Goal: Task Accomplishment & Management: Manage account settings

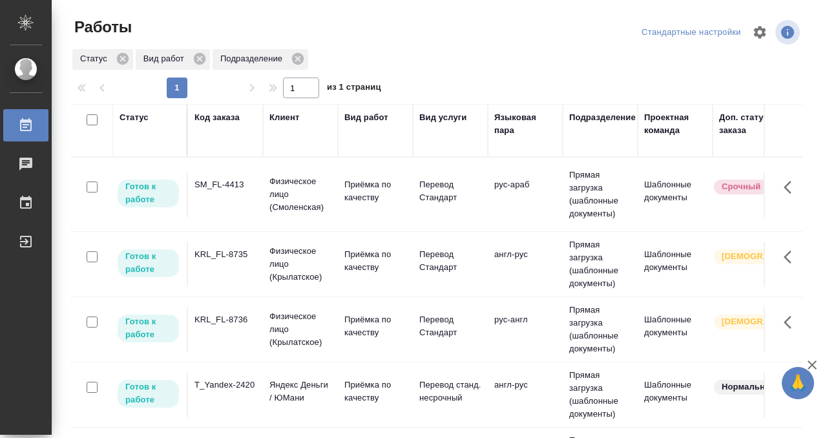
scroll to position [155, 0]
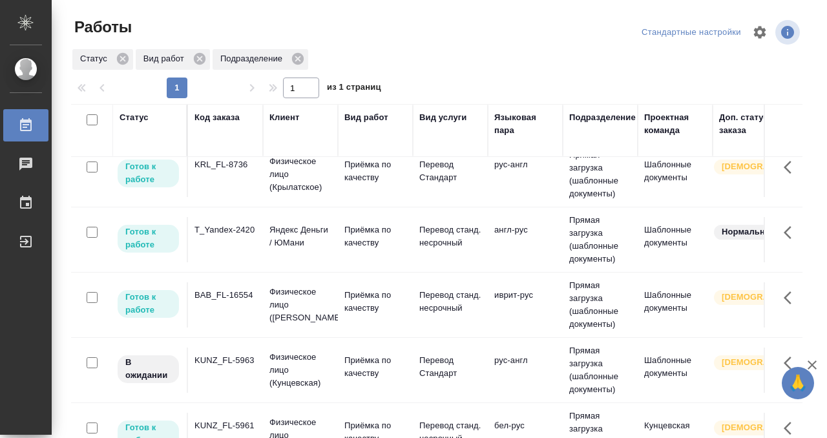
click at [231, 294] on div "BAB_FL-16554" at bounding box center [225, 295] width 62 height 13
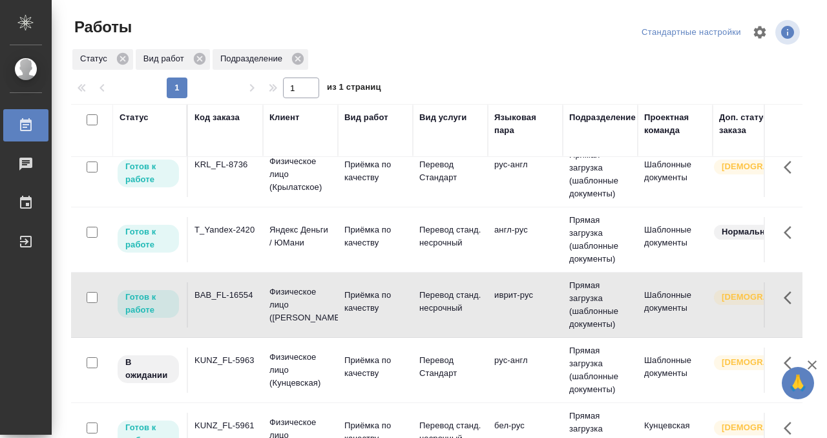
click at [231, 294] on div "BAB_FL-16554" at bounding box center [225, 295] width 62 height 13
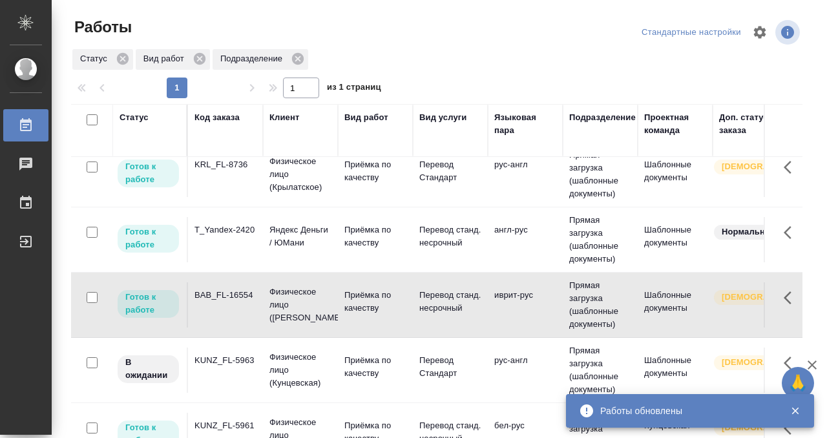
click at [243, 185] on td "KRL_FL-8736" at bounding box center [225, 174] width 75 height 45
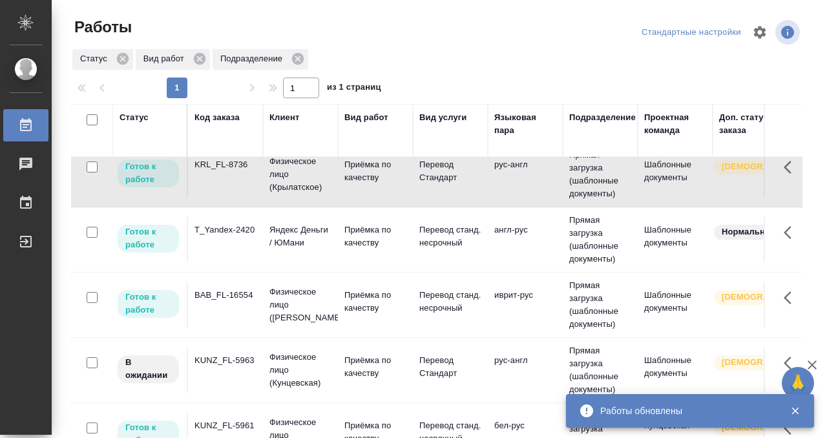
click at [243, 185] on td "KRL_FL-8736" at bounding box center [225, 174] width 75 height 45
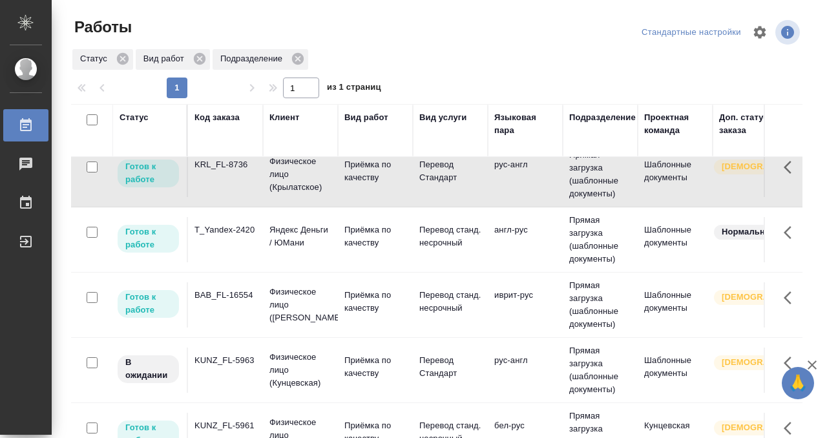
scroll to position [0, 0]
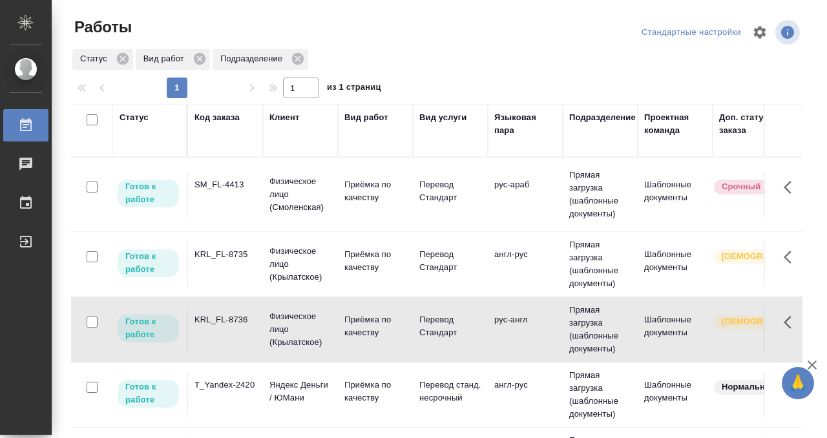
click at [242, 265] on td "KRL_FL-8735" at bounding box center [225, 263] width 75 height 45
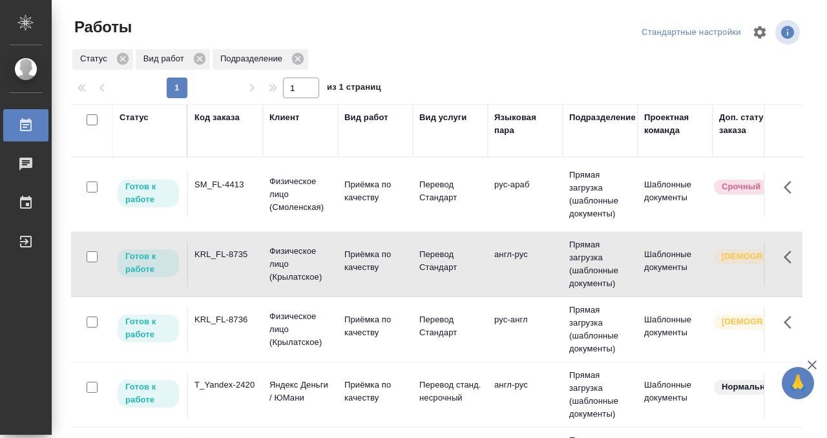
click at [242, 265] on td "KRL_FL-8735" at bounding box center [225, 263] width 75 height 45
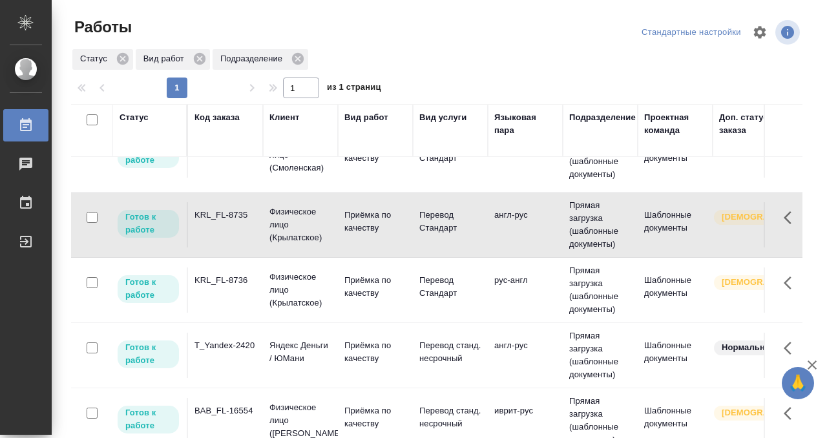
click at [236, 346] on div "T_Yandex-2420" at bounding box center [225, 345] width 62 height 13
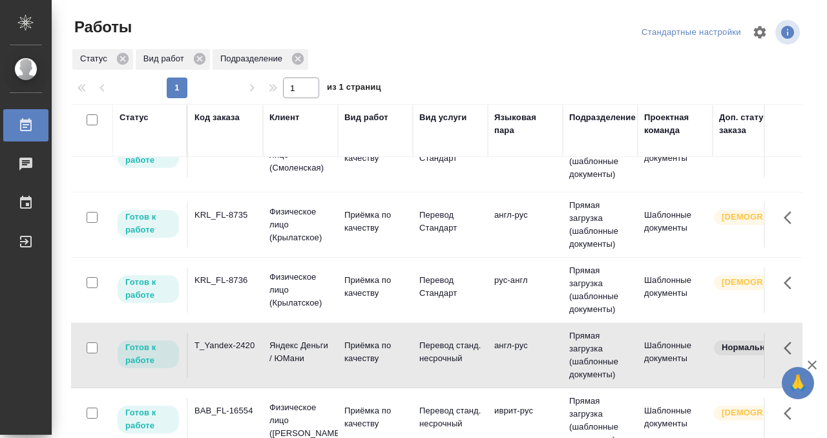
click at [236, 346] on div "T_Yandex-2420" at bounding box center [225, 345] width 62 height 13
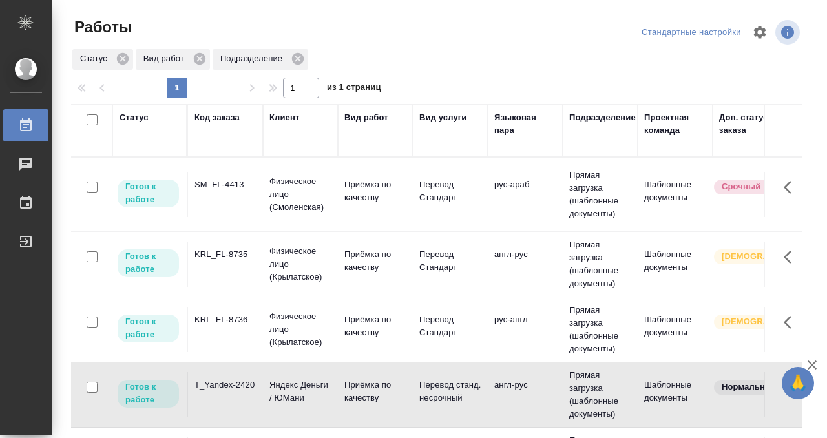
click at [221, 206] on td "SM_FL-4413" at bounding box center [225, 194] width 75 height 45
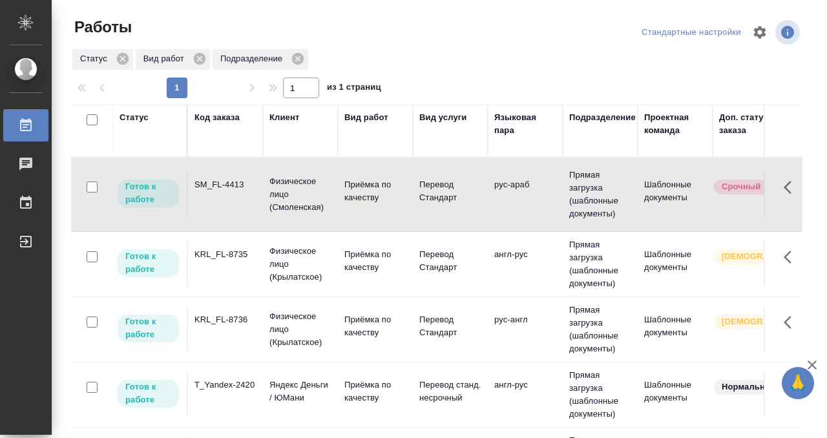
click at [221, 206] on td "SM_FL-4413" at bounding box center [225, 194] width 75 height 45
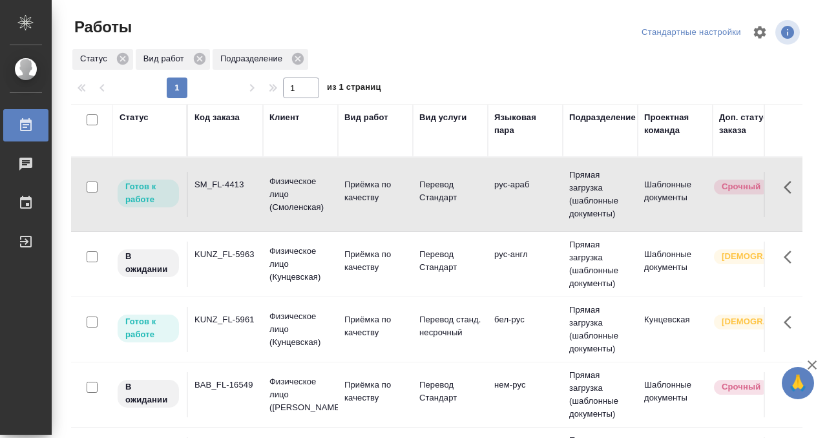
click at [229, 191] on td "SM_FL-4413" at bounding box center [225, 194] width 75 height 45
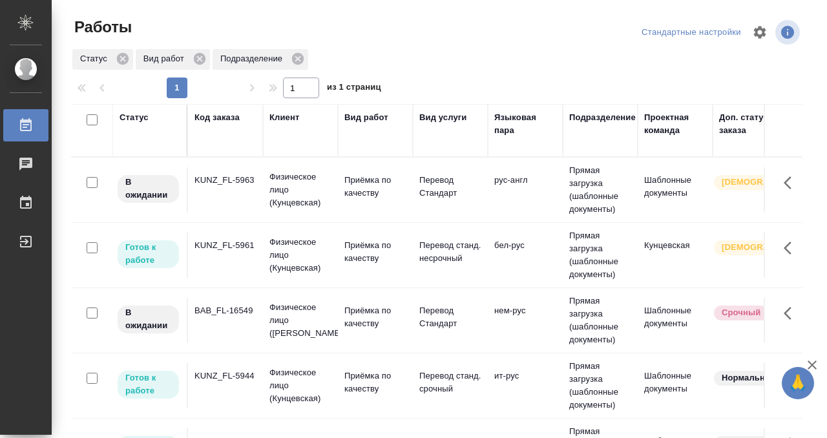
click at [136, 114] on div "Статус" at bounding box center [133, 117] width 29 height 13
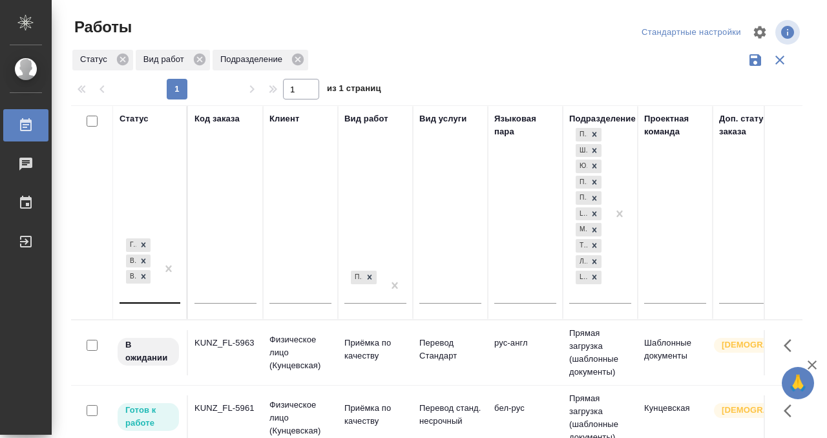
click at [146, 293] on div "Готов к работе В работе В ожидании" at bounding box center [137, 269] width 37 height 67
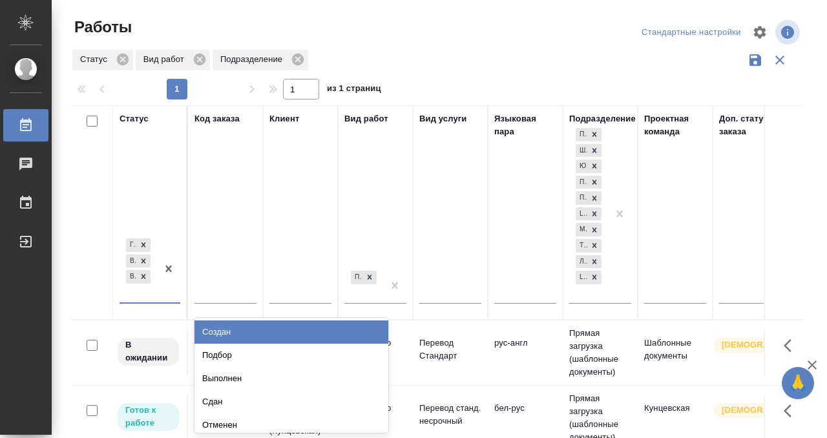
scroll to position [6, 0]
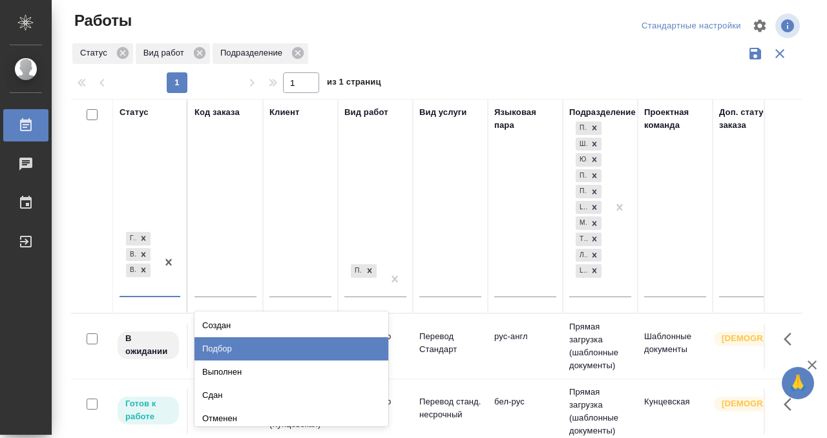
click at [232, 344] on div "Подбор" at bounding box center [291, 348] width 194 height 23
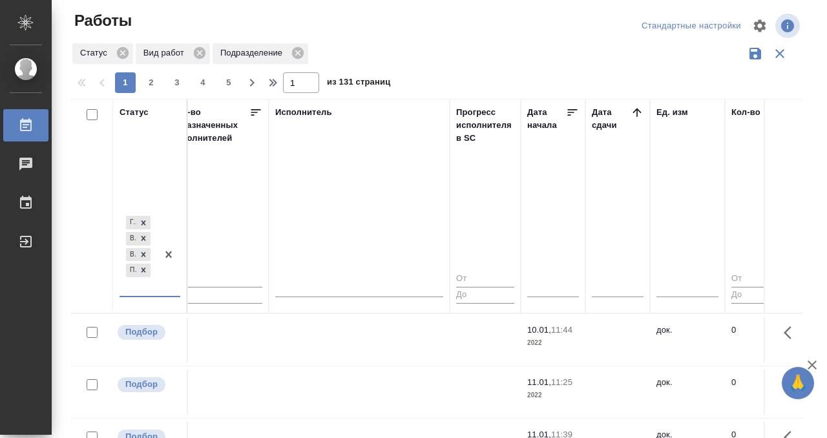
scroll to position [0, 780]
click at [628, 114] on icon at bounding box center [634, 112] width 13 height 13
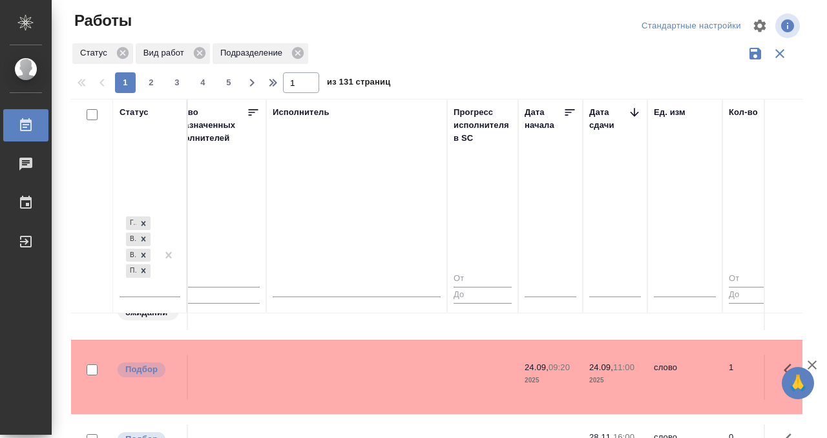
scroll to position [366, 780]
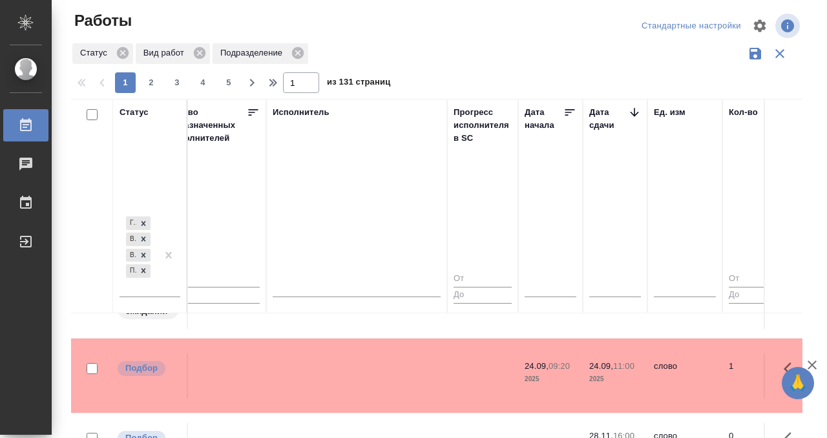
click at [429, 368] on td at bounding box center [356, 375] width 181 height 45
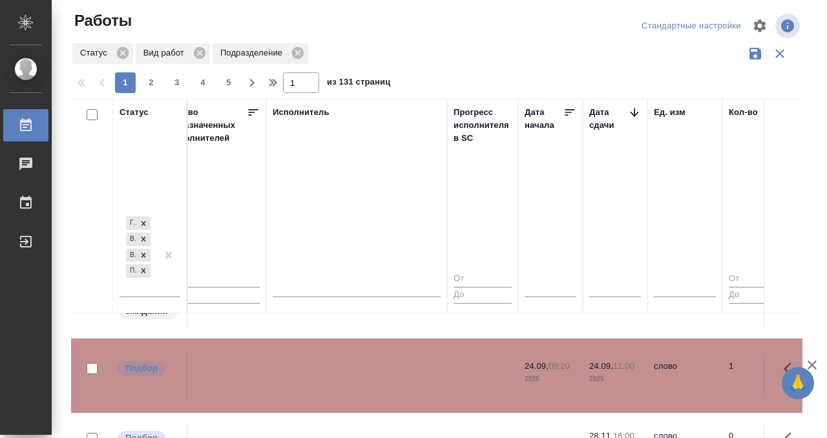
click at [429, 369] on td at bounding box center [356, 375] width 181 height 45
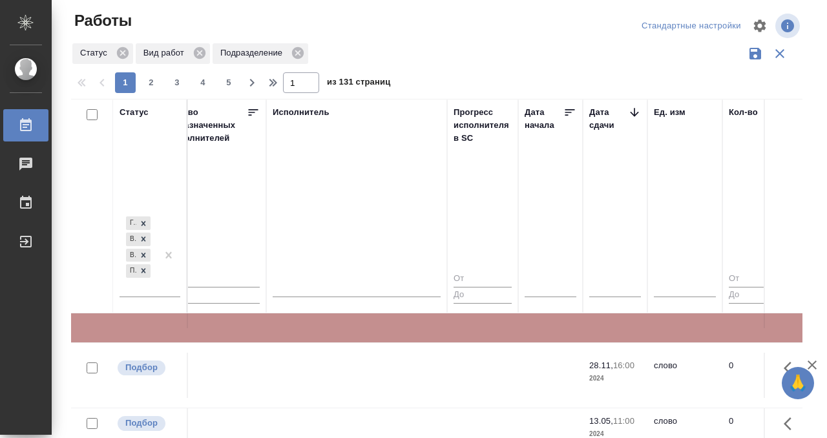
click at [26, 130] on div "Работы" at bounding box center [10, 125] width 32 height 19
click at [36, 128] on div at bounding box center [36, 125] width 36 height 15
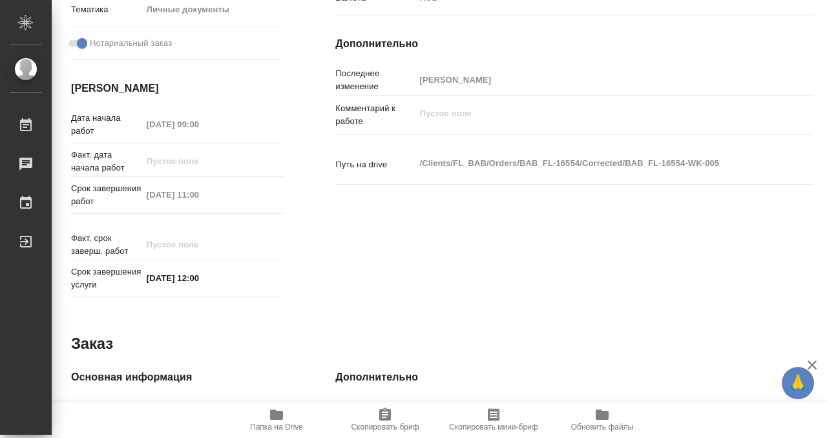
scroll to position [690, 0]
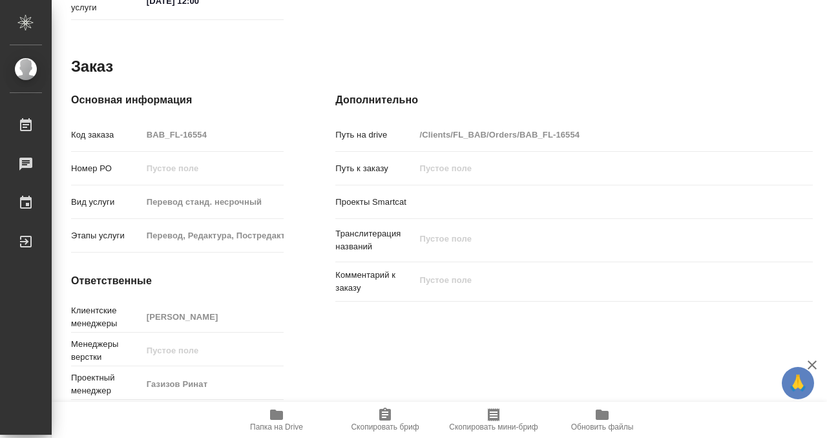
click at [276, 408] on icon "button" at bounding box center [276, 414] width 15 height 15
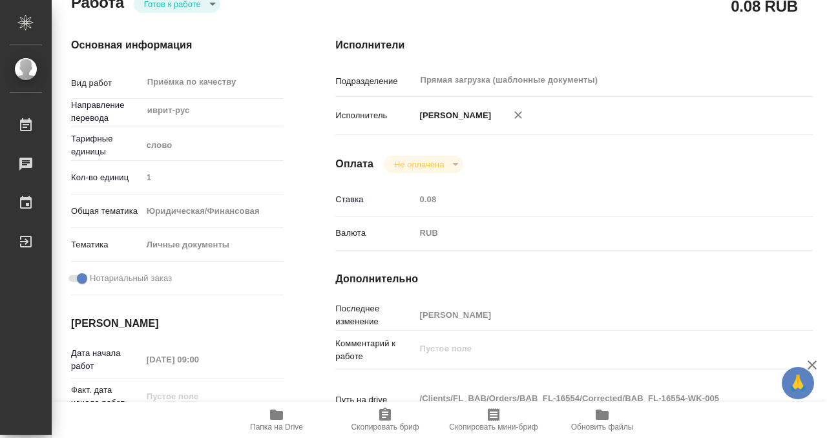
scroll to position [0, 0]
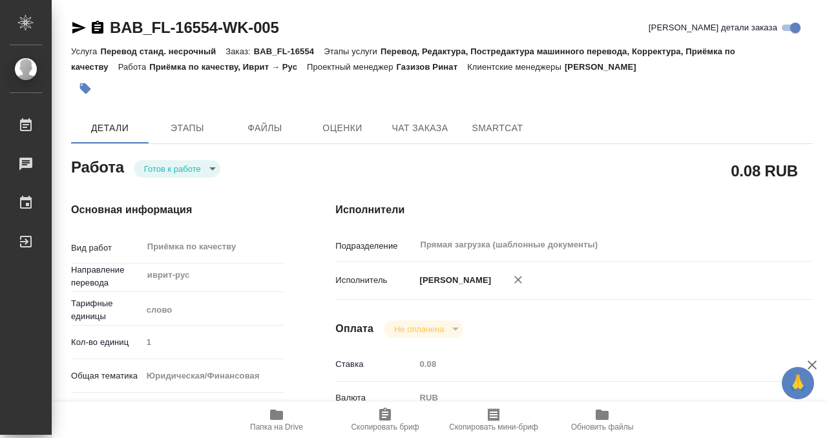
click at [90, 77] on button "button" at bounding box center [85, 88] width 28 height 28
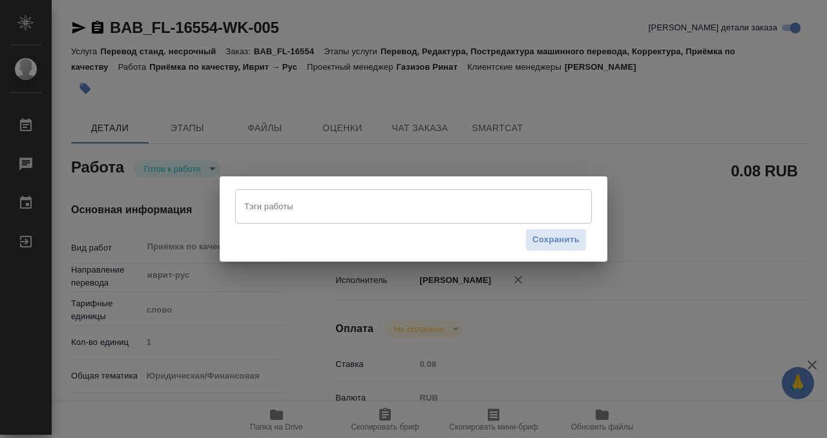
click at [295, 197] on input "Тэги работы" at bounding box center [401, 206] width 320 height 22
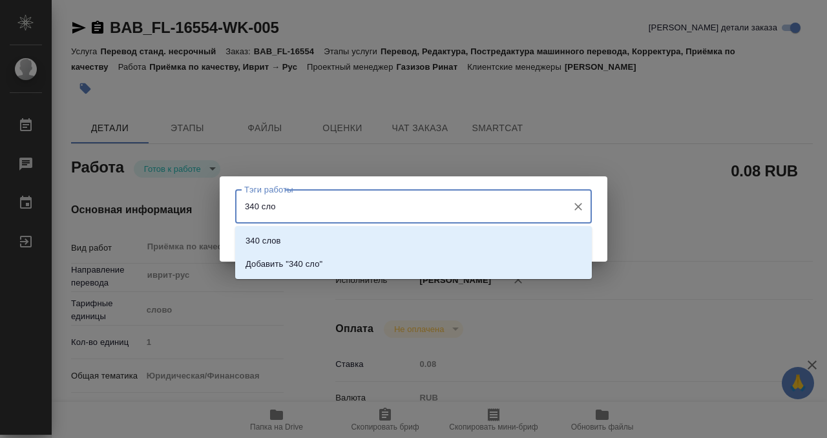
type input "340 слов"
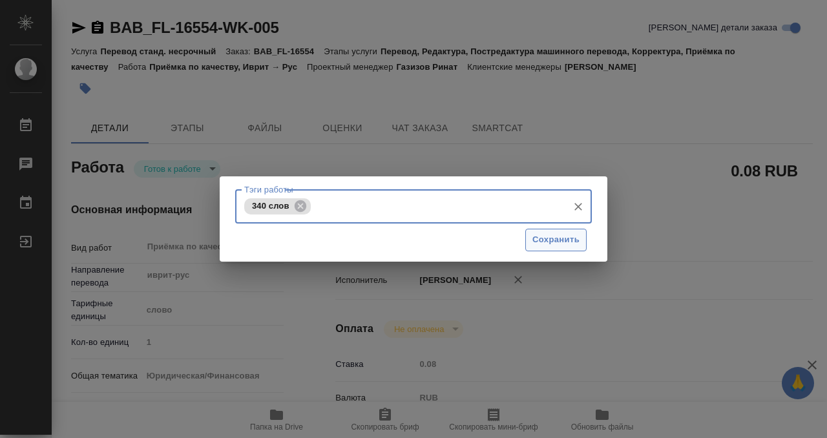
click at [556, 236] on span "Сохранить" at bounding box center [555, 239] width 47 height 15
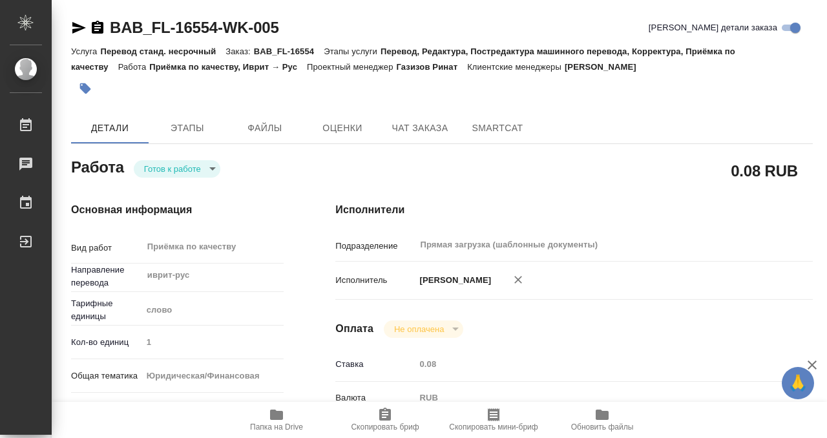
type input "readyForWork"
type input "иврит-рус"
type input "5a8b1489cc6b4906c91bfd90"
type input "1"
type input "yr-fn"
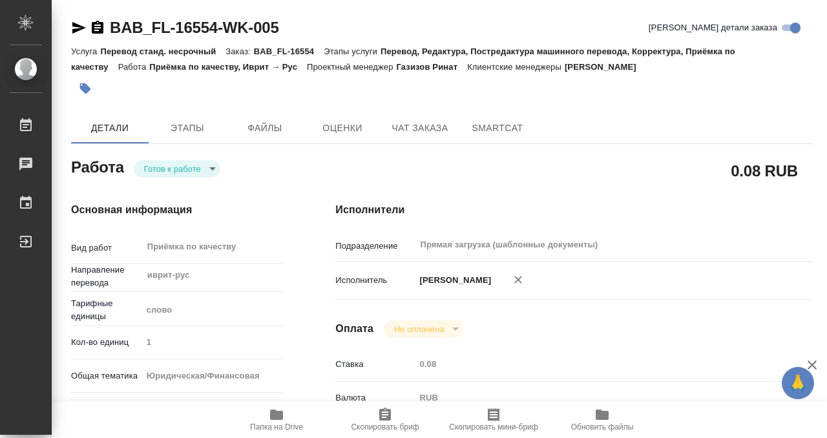
type input "5a8b8b956a9677013d343cfe"
checkbox input "true"
type input "[DATE] 09:00"
type input "24.09.2025 11:00"
type input "25.09.2025 12:00"
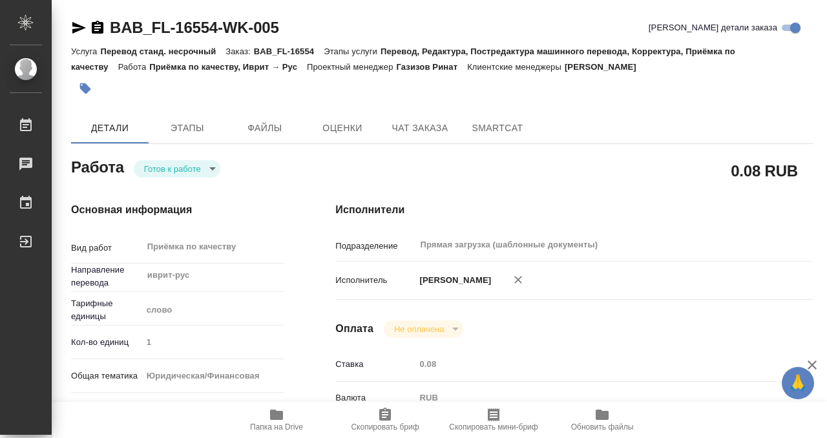
type input "Прямая загрузка (шаблонные документы)"
type input "notPayed"
type input "0.08"
type input "RUB"
type input "[PERSON_NAME]"
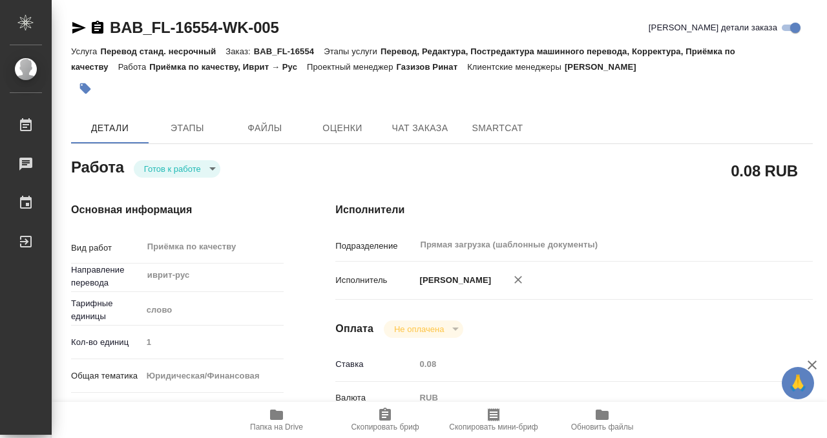
type input "BAB_FL-16554"
type input "Перевод станд. несрочный"
type input "Перевод, Редактура, Постредактура машинного перевода, Корректура, Приёмка по ка…"
type input "Ильина Екатерина"
type input "/Clients/FL_BAB/Orders/BAB_FL-16554"
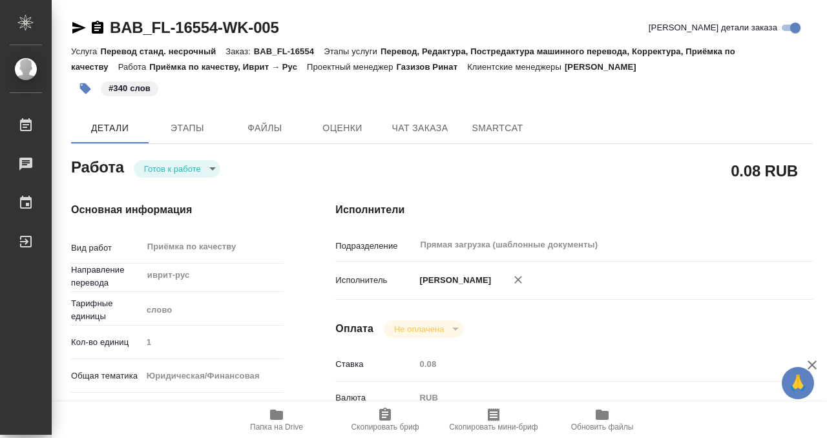
click at [181, 168] on body "🙏 .cls-1 fill:#fff; AWATERA Kobzeva Elizaveta Работы 0 Чаты График Выйти BAB_FL…" at bounding box center [413, 219] width 827 height 438
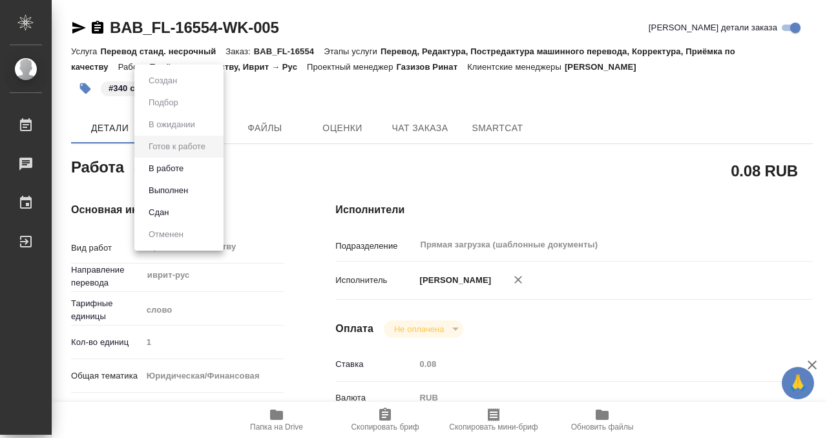
click at [194, 191] on li "Выполнен" at bounding box center [178, 191] width 89 height 22
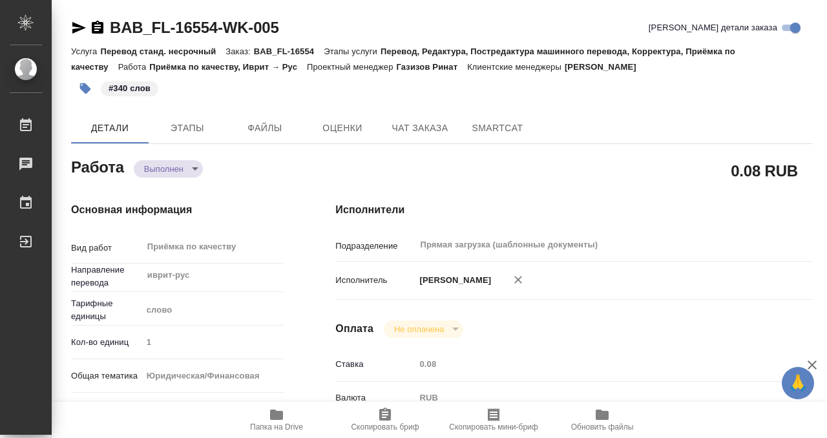
type textarea "x"
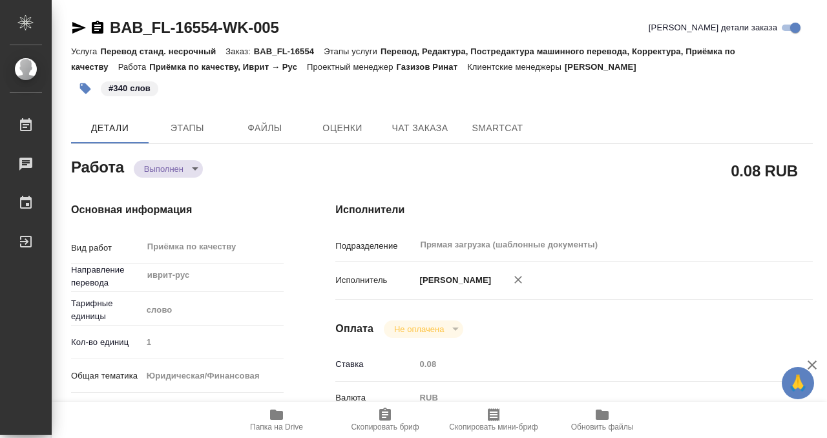
type textarea "x"
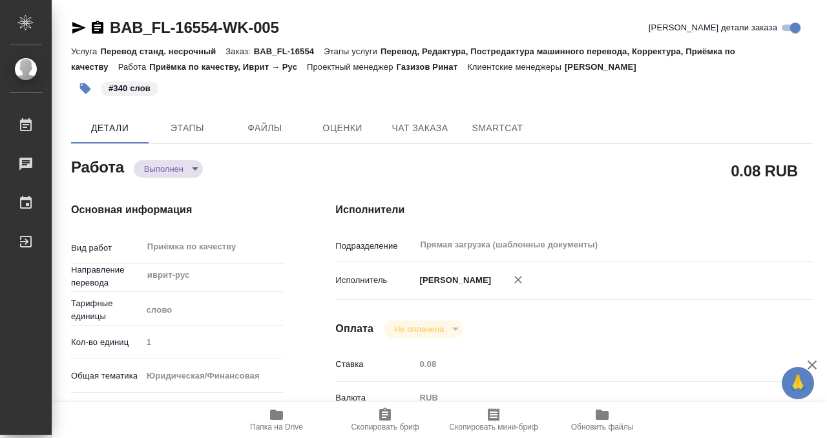
type textarea "x"
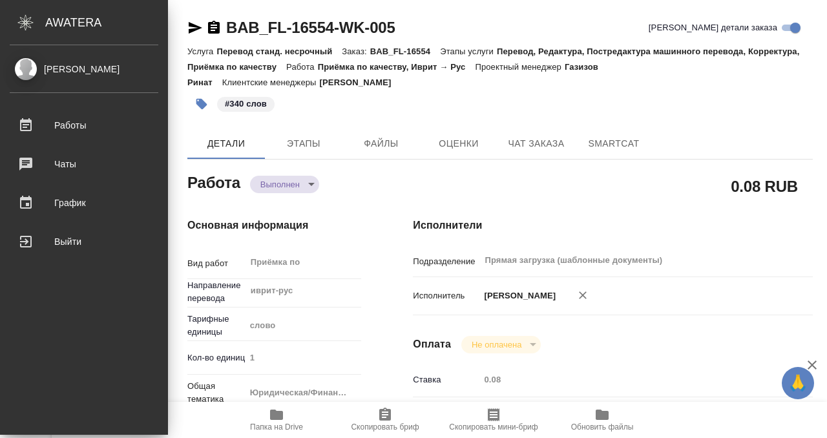
type textarea "x"
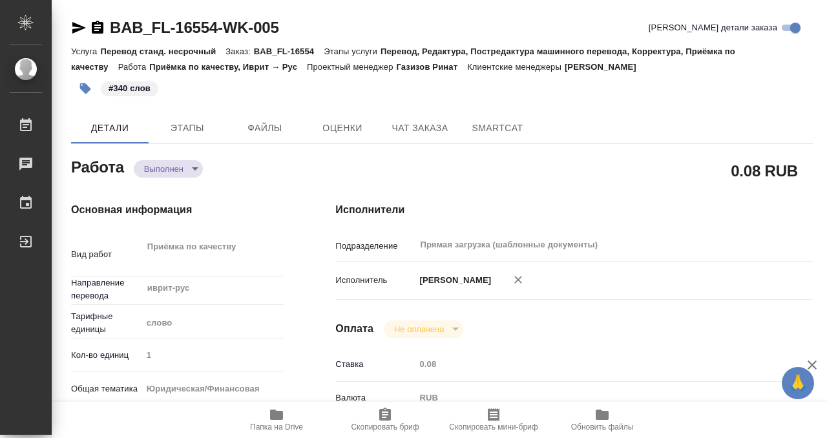
click at [100, 28] on icon "button" at bounding box center [97, 27] width 15 height 15
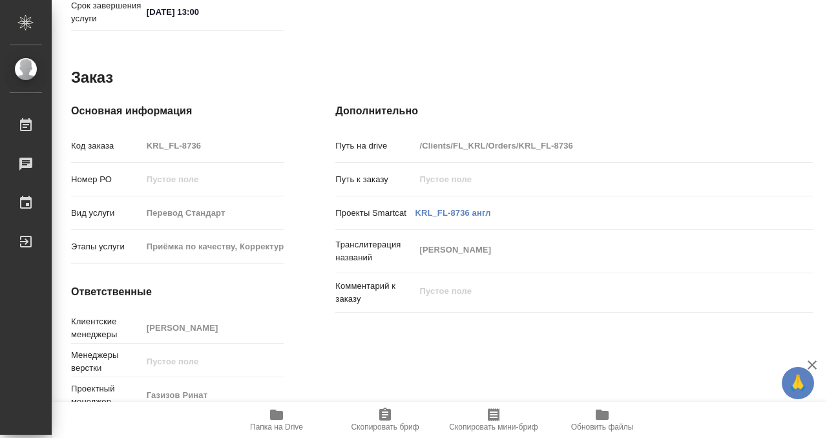
scroll to position [690, 0]
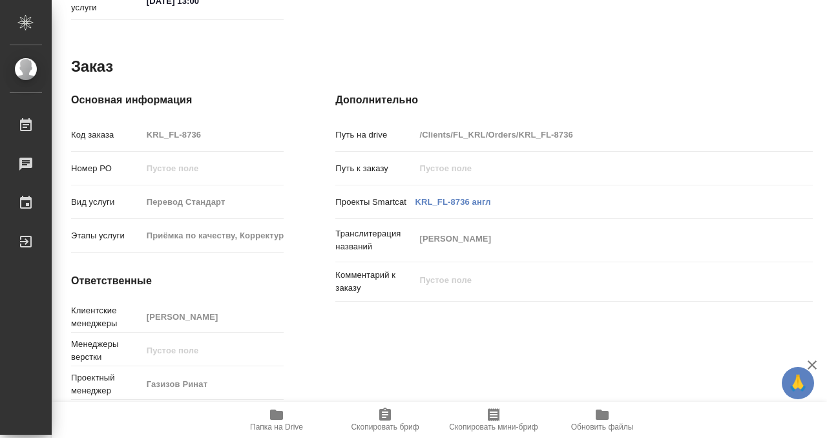
click at [287, 412] on span "Папка на Drive" at bounding box center [276, 419] width 93 height 25
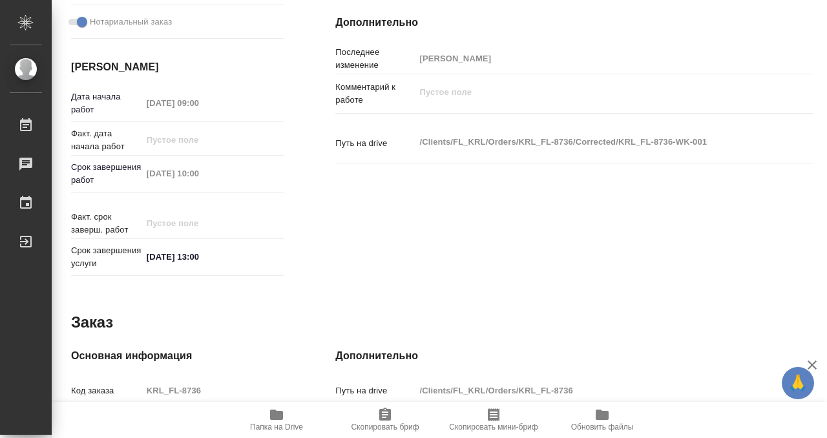
scroll to position [0, 0]
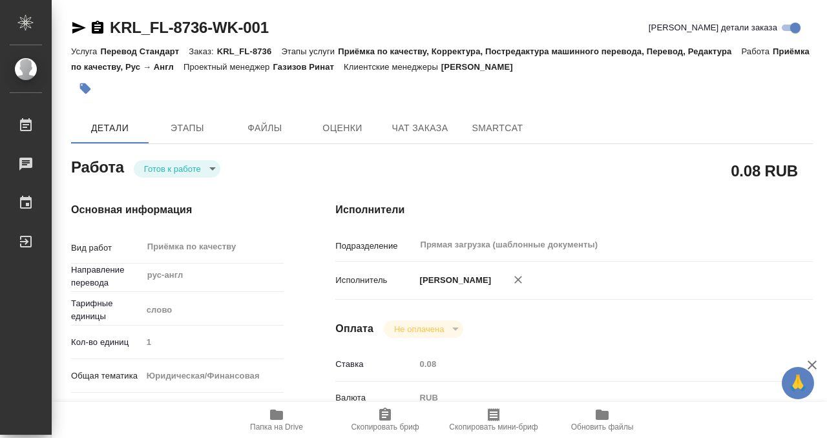
click at [94, 92] on button "button" at bounding box center [85, 88] width 28 height 28
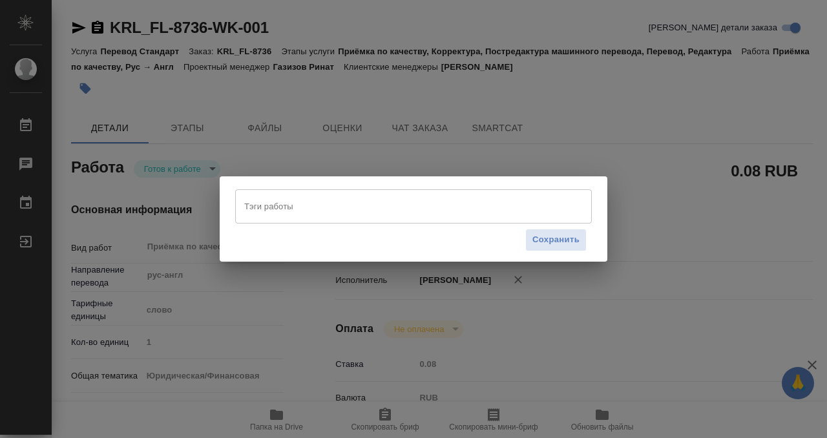
click at [285, 215] on input "Тэги работы" at bounding box center [401, 206] width 320 height 22
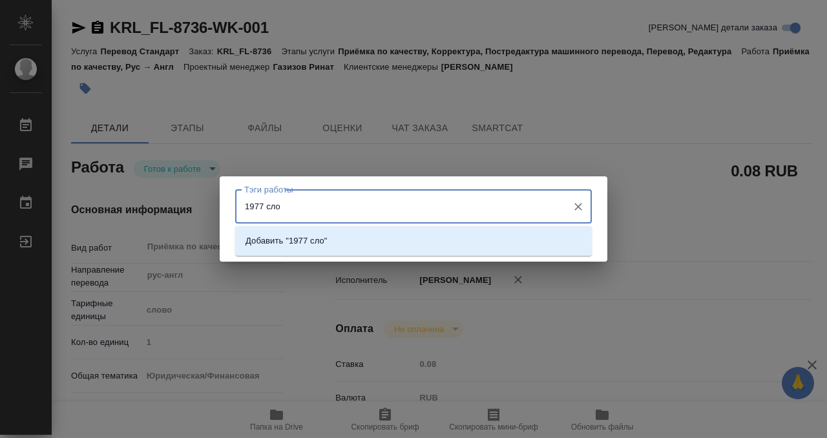
type input "1977 слов"
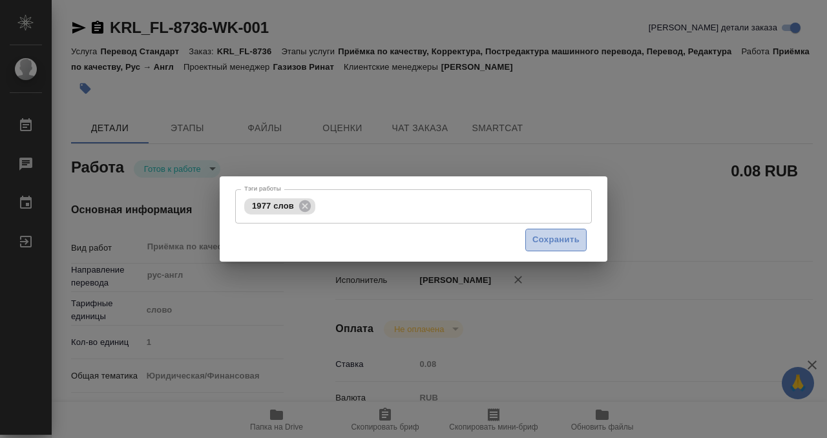
click at [562, 239] on span "Сохранить" at bounding box center [555, 239] width 47 height 15
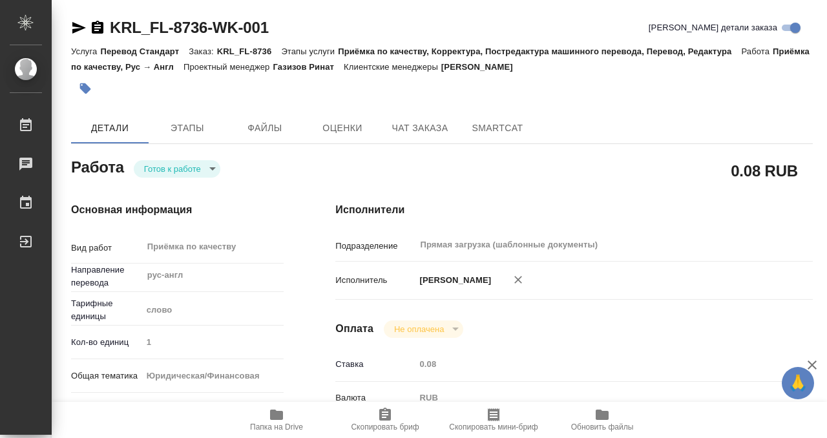
type input "readyForWork"
type input "рус-англ"
type input "5a8b1489cc6b4906c91bfd90"
type input "1"
type input "yr-fn"
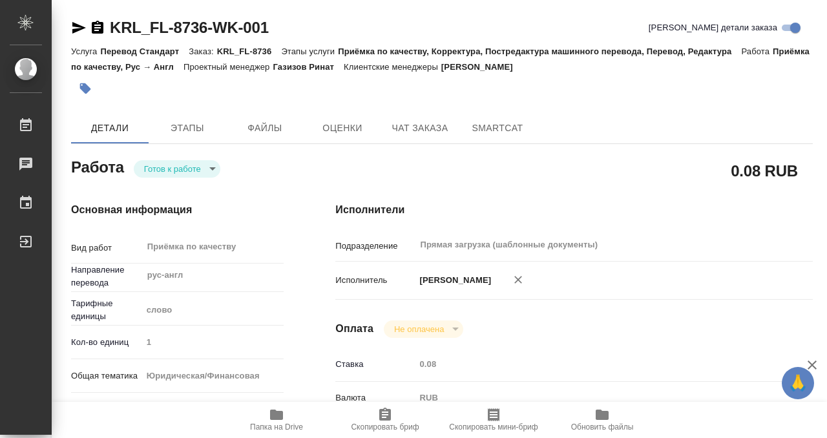
type input "5a8b8b956a9677013d343cfe"
checkbox input "true"
type input "24.09.2025 09:00"
type input "24.09.2025 10:00"
type input "24.09.2025 13:00"
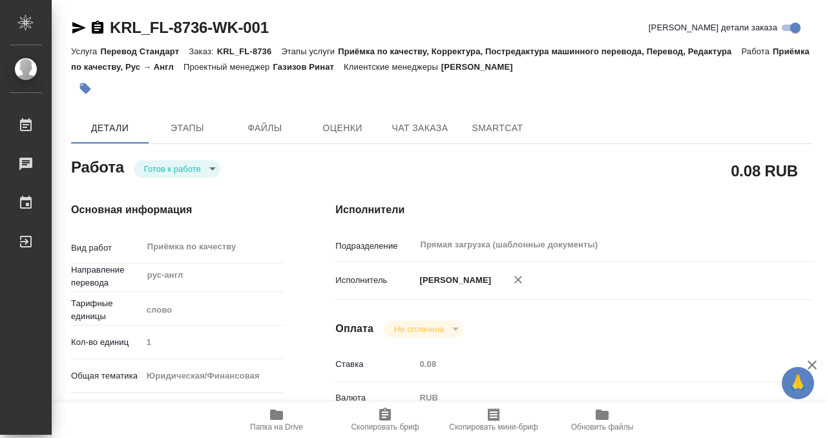
type input "Прямая загрузка (шаблонные документы)"
type input "notPayed"
type input "0.08"
type input "RUB"
type input "[PERSON_NAME]"
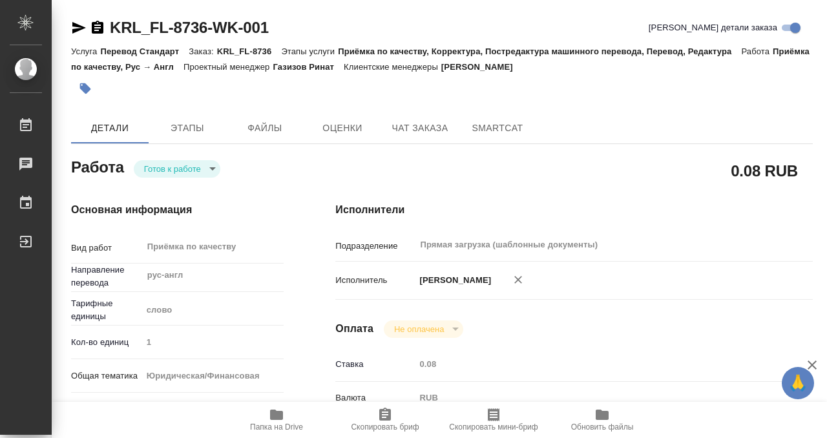
type input "KRL_FL-8736"
type input "Перевод Стандарт"
type input "Приёмка по качеству, Корректура, Постредактура машинного перевода, Перевод, Ред…"
type input "Касымов Тимур"
type input "/Clients/FL_KRL/Orders/KRL_FL-8736"
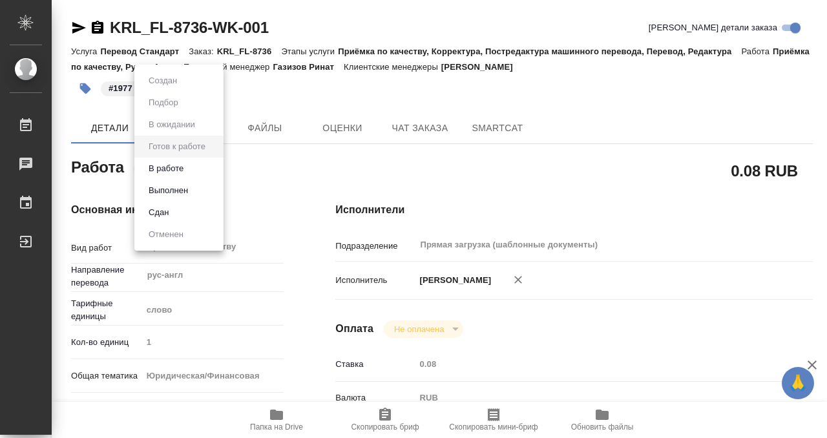
click at [211, 169] on body "🙏 .cls-1 fill:#fff; AWATERA Kobzeva Elizaveta Работы 0 Чаты График Выйти KRL_FL…" at bounding box center [413, 219] width 827 height 438
click at [205, 195] on li "Выполнен" at bounding box center [178, 191] width 89 height 22
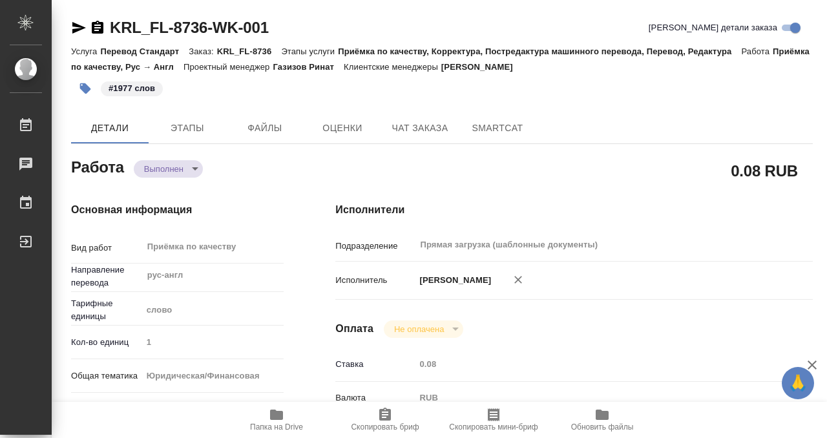
type textarea "x"
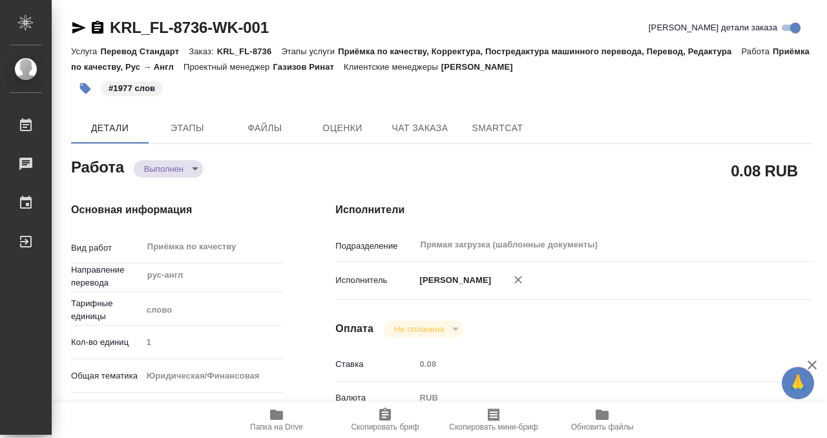
type textarea "x"
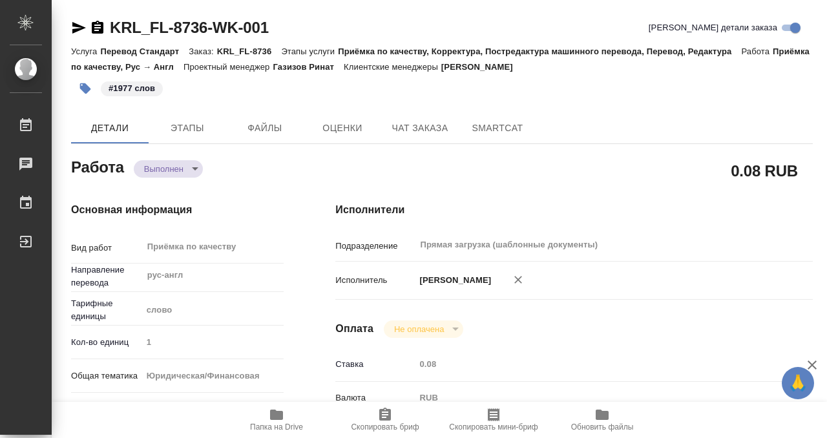
type textarea "x"
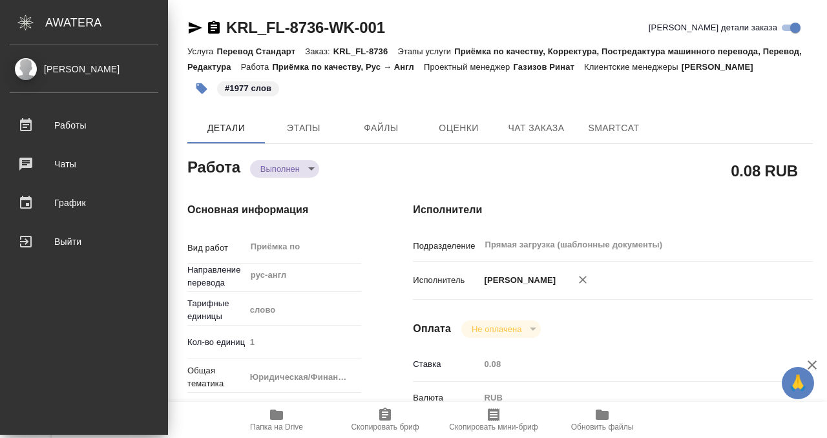
type textarea "x"
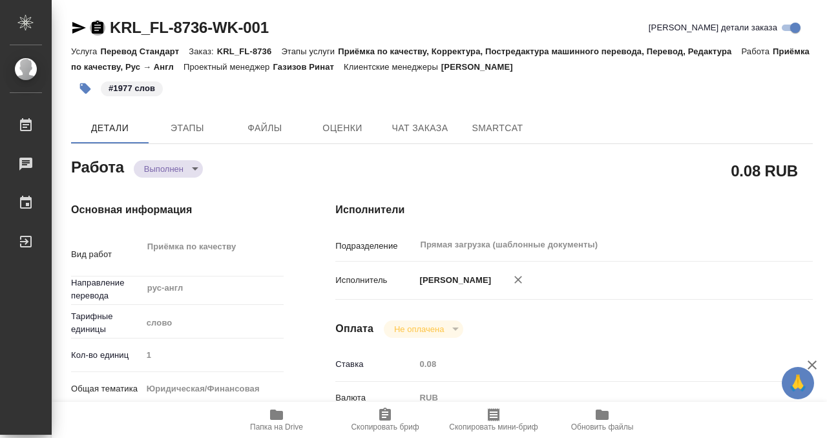
click at [101, 29] on icon "button" at bounding box center [98, 27] width 12 height 13
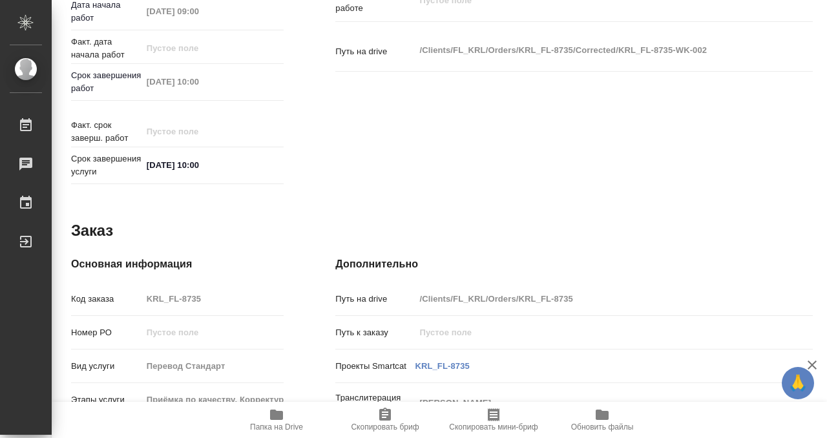
scroll to position [690, 0]
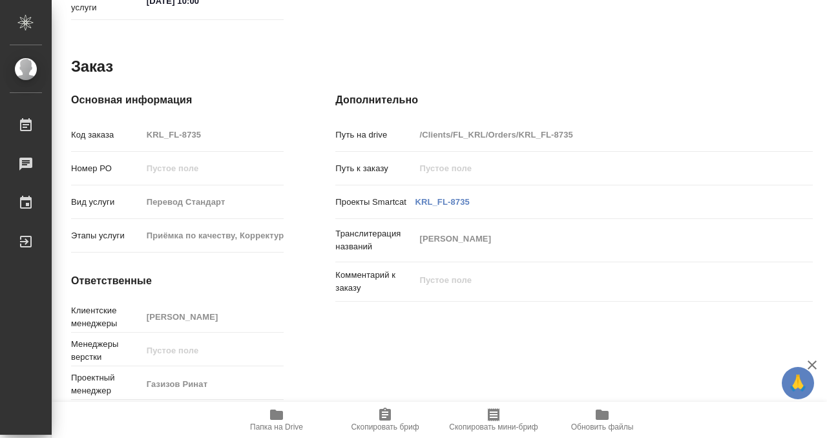
click at [282, 411] on icon "button" at bounding box center [276, 414] width 13 height 10
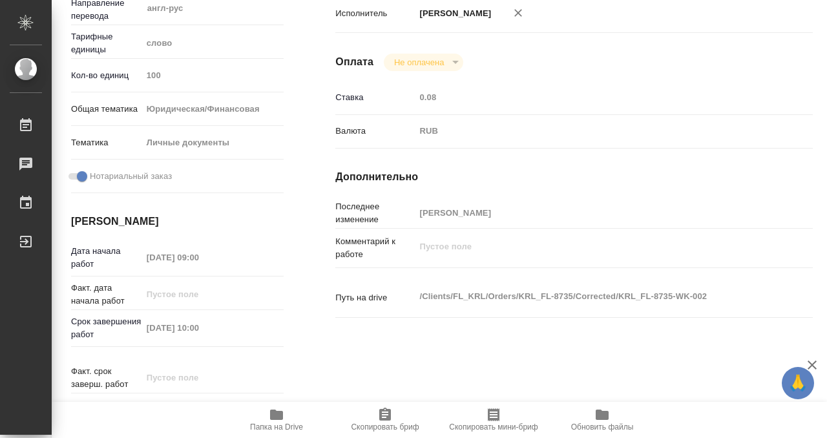
scroll to position [0, 0]
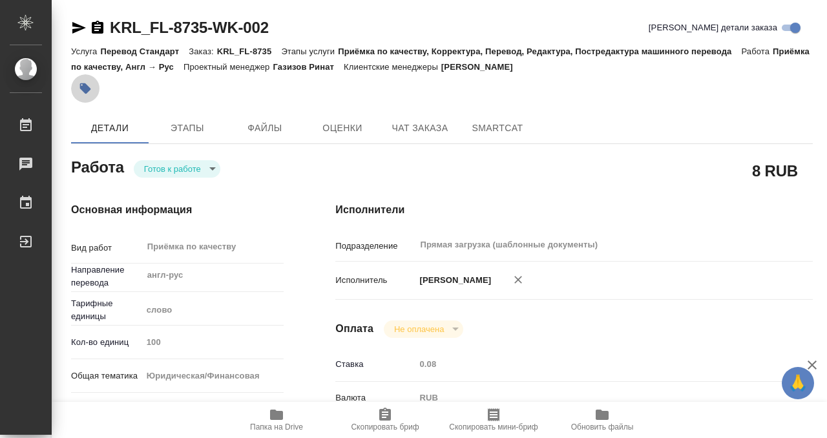
click at [85, 91] on icon "button" at bounding box center [85, 88] width 11 height 11
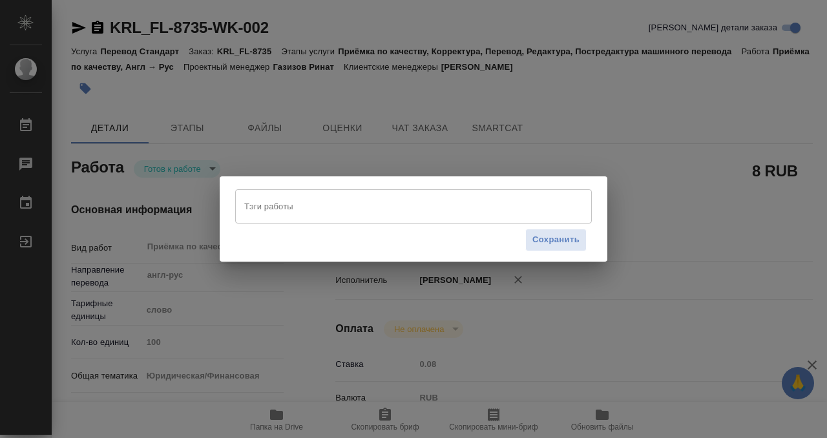
click at [285, 206] on input "Тэги работы" at bounding box center [401, 206] width 320 height 22
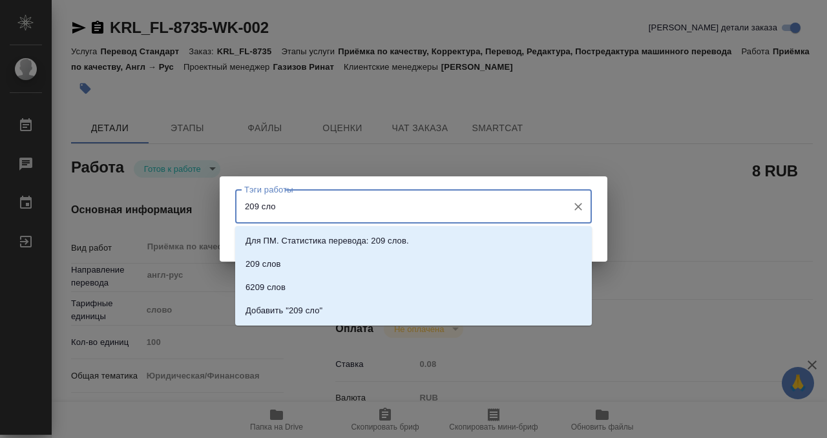
type input "209 слов"
type input "ё"
type input "209 слов"
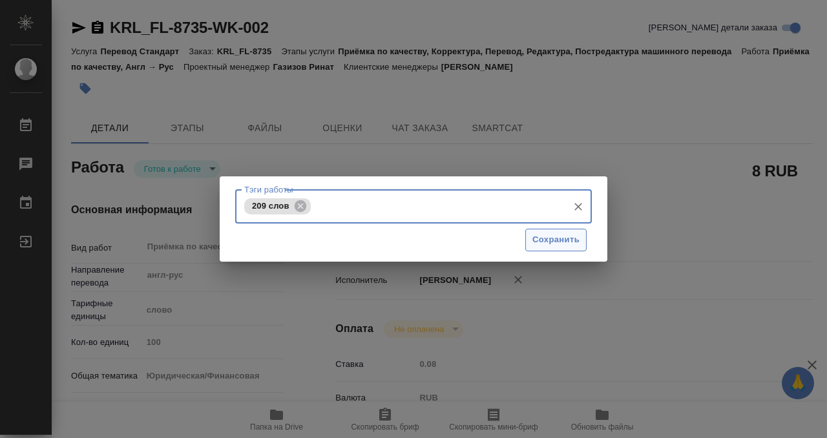
click at [538, 236] on span "Сохранить" at bounding box center [555, 239] width 47 height 15
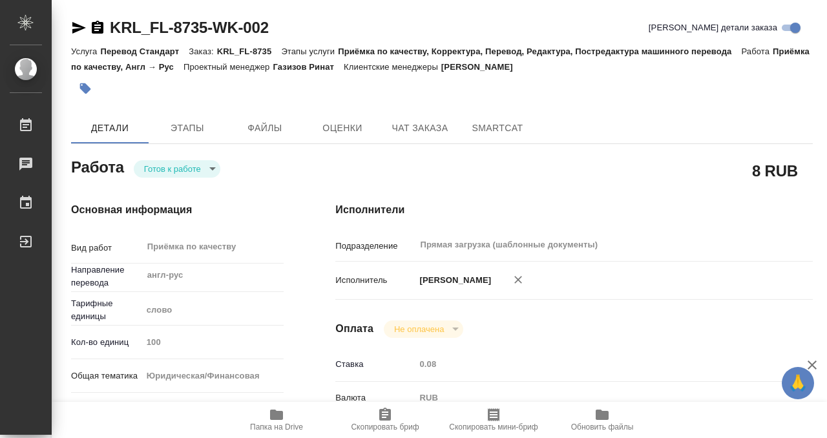
type input "readyForWork"
type input "англ-рус"
type input "5a8b1489cc6b4906c91bfd90"
type input "100"
type input "yr-fn"
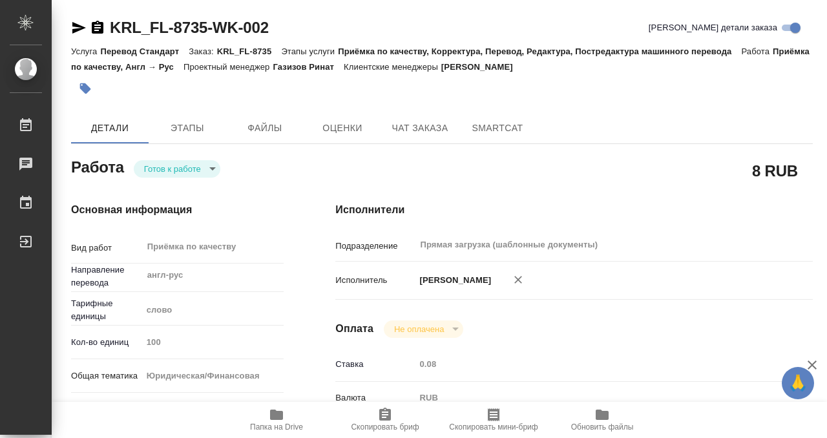
type input "5a8b8b956a9677013d343cfe"
checkbox input "true"
type input "[DATE] 09:00"
type input "[DATE] 10:00"
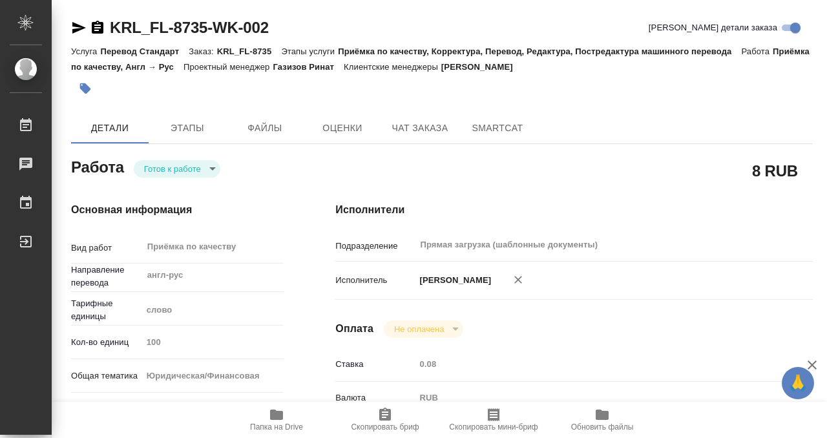
type input "Прямая загрузка (шаблонные документы)"
type input "notPayed"
type input "0.08"
type input "RUB"
type input "[PERSON_NAME]"
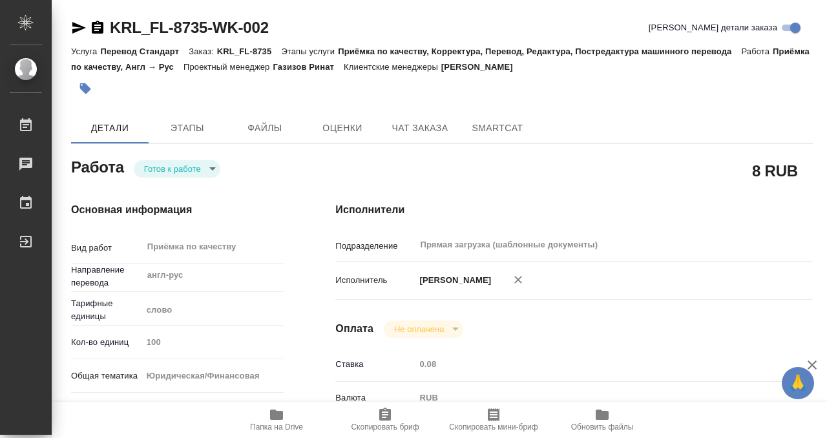
type input "KRL_FL-8735"
type input "Перевод Стандарт"
type input "Приёмка по качеству, Корректура, Перевод, Редактура, Постредактура машинного пе…"
type input "[PERSON_NAME]"
type input "/Clients/FL_KRL/Orders/KRL_FL-8735"
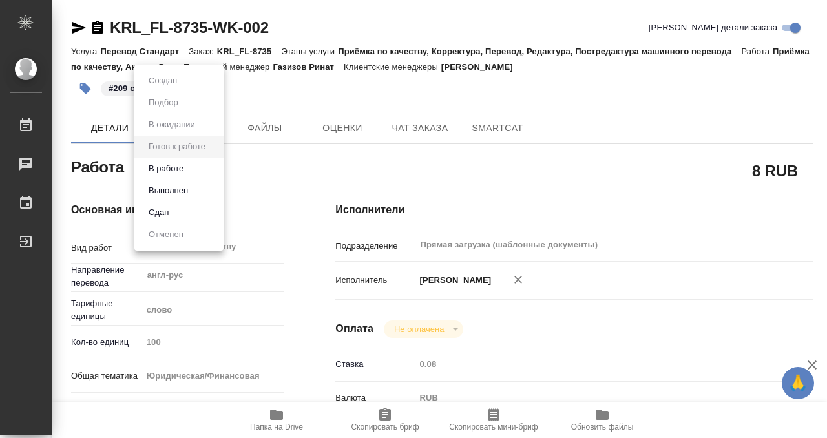
click at [181, 173] on body "🙏 .cls-1 fill:#fff; AWATERA Kobzeva Elizaveta Работы 0 Чаты График Выйти KRL_FL…" at bounding box center [413, 219] width 827 height 438
click at [181, 196] on button "Выполнен" at bounding box center [168, 190] width 47 height 14
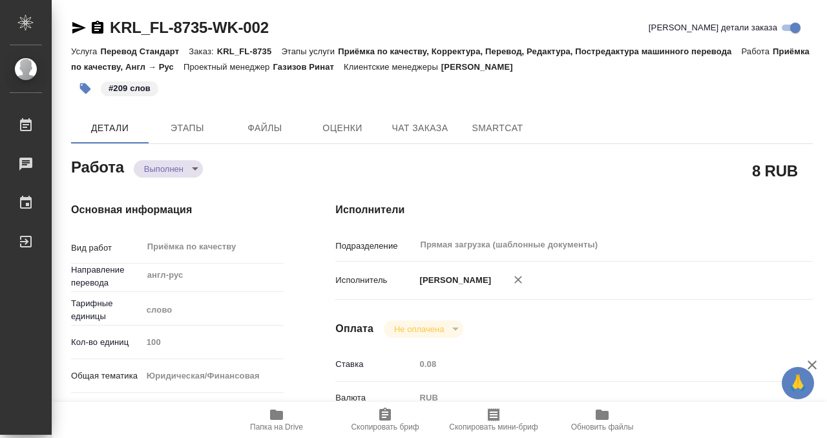
type textarea "x"
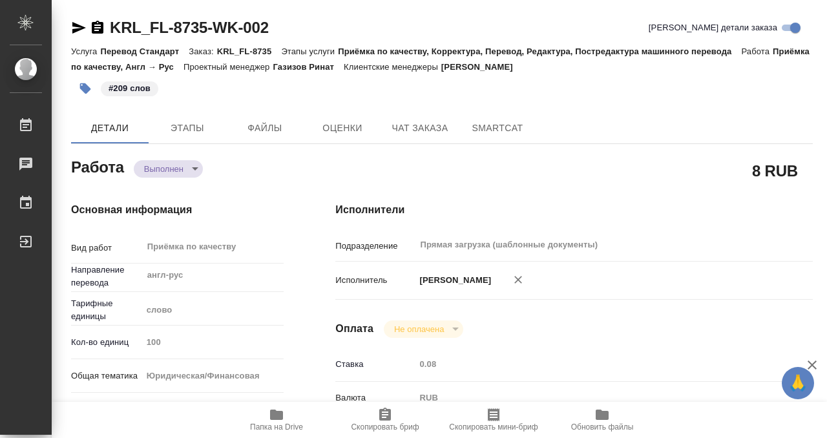
type textarea "x"
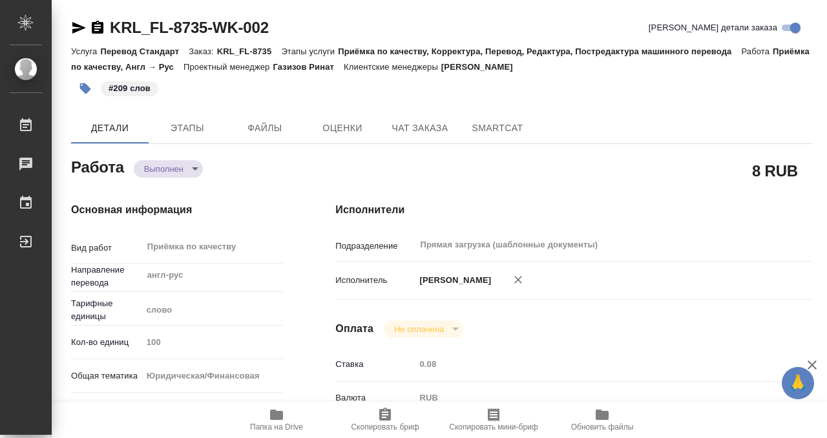
click at [98, 25] on icon "button" at bounding box center [97, 27] width 15 height 15
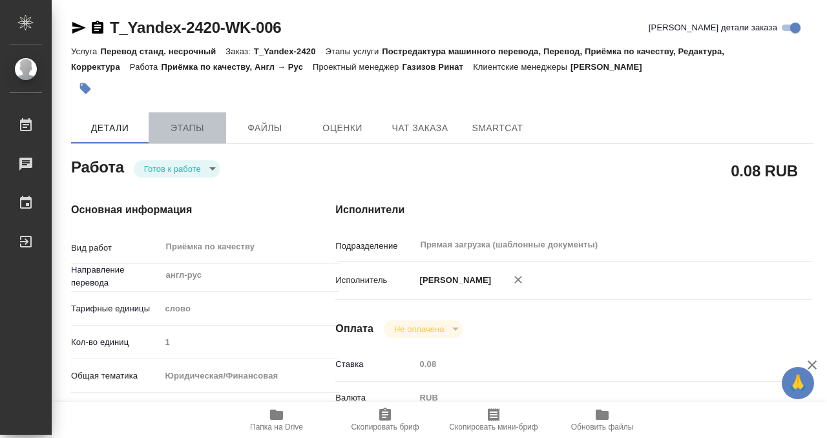
click at [199, 120] on span "Этапы" at bounding box center [187, 128] width 62 height 16
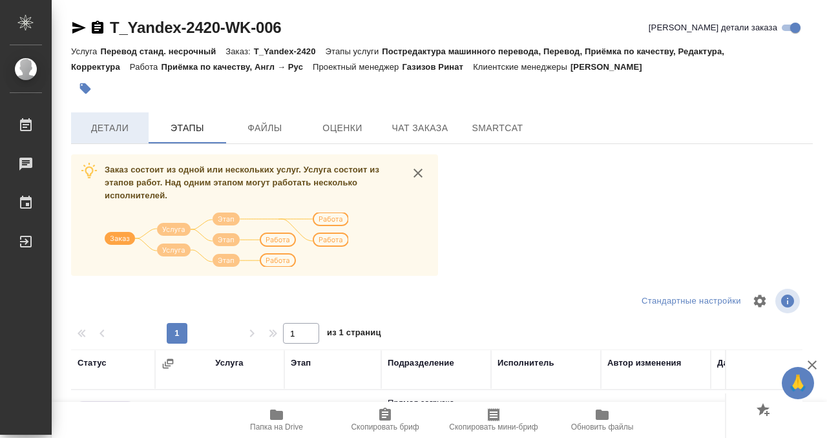
click at [116, 128] on span "Детали" at bounding box center [110, 128] width 62 height 16
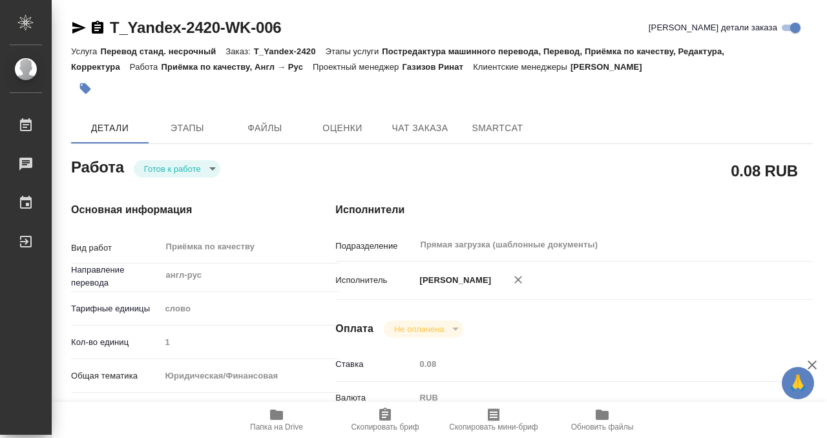
type textarea "x"
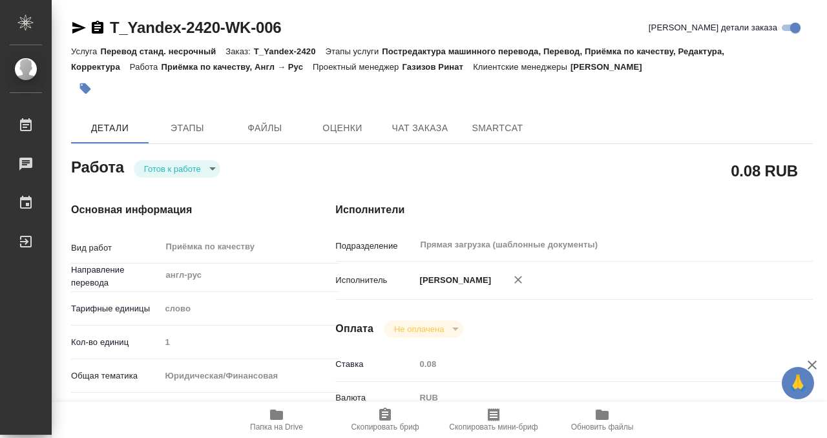
scroll to position [690, 0]
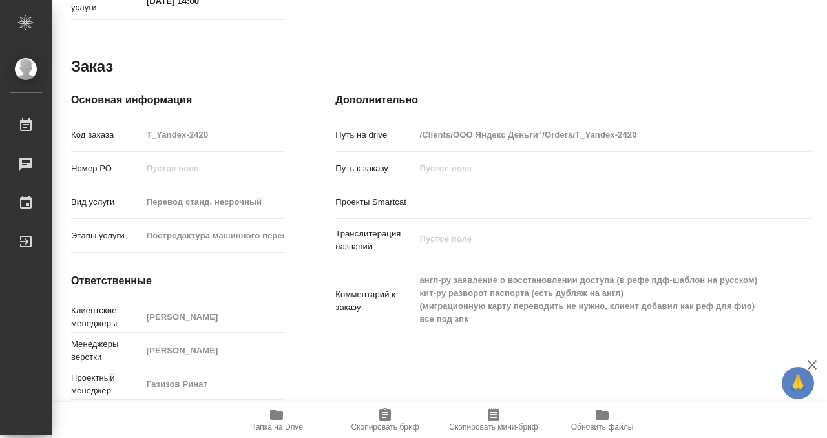
type textarea "x"
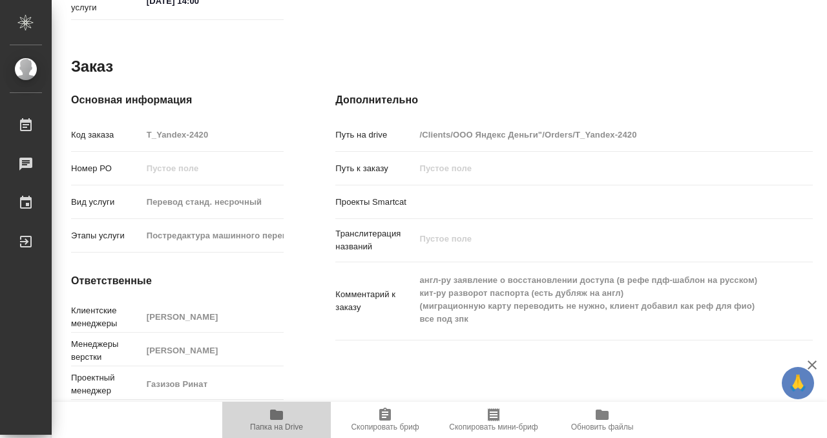
click at [287, 416] on span "Папка на Drive" at bounding box center [276, 419] width 93 height 25
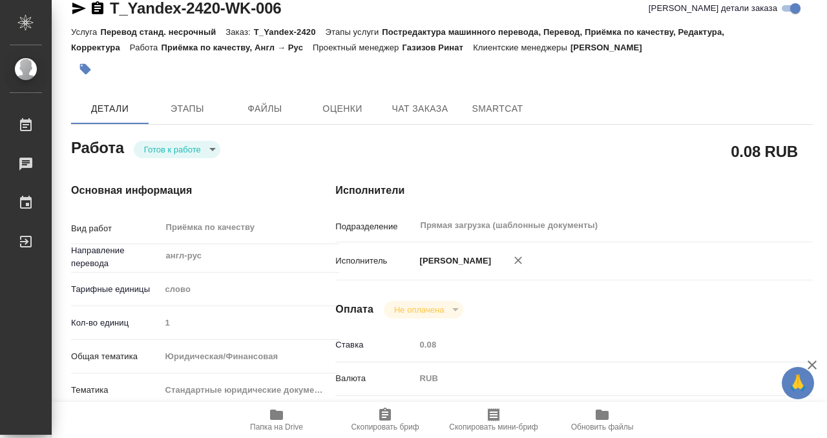
scroll to position [0, 0]
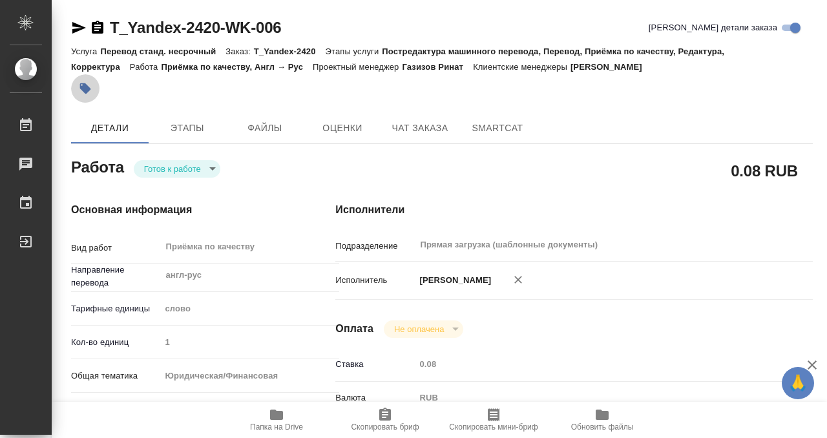
click at [87, 86] on icon "button" at bounding box center [85, 88] width 11 height 11
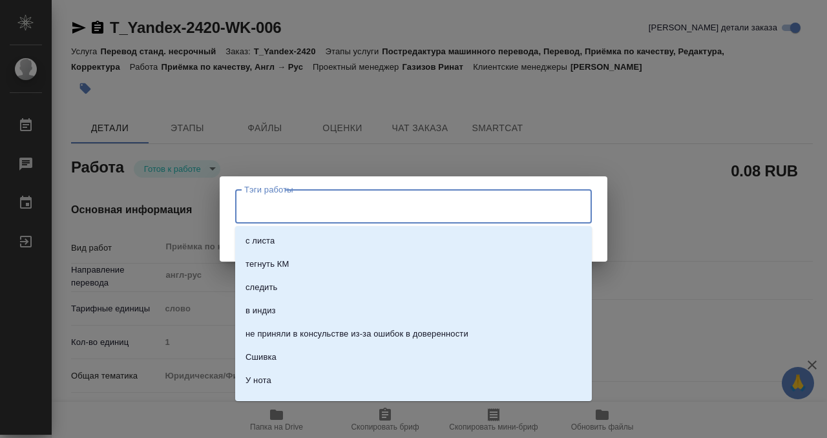
click at [336, 206] on input "Тэги работы" at bounding box center [401, 206] width 320 height 22
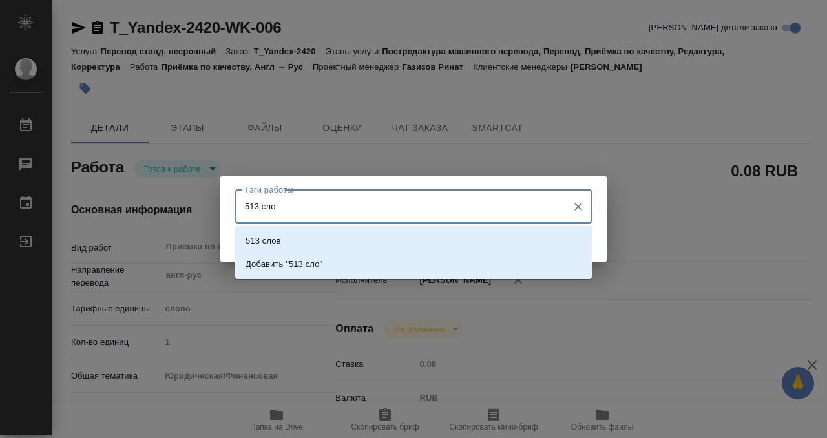
type input "513 слов"
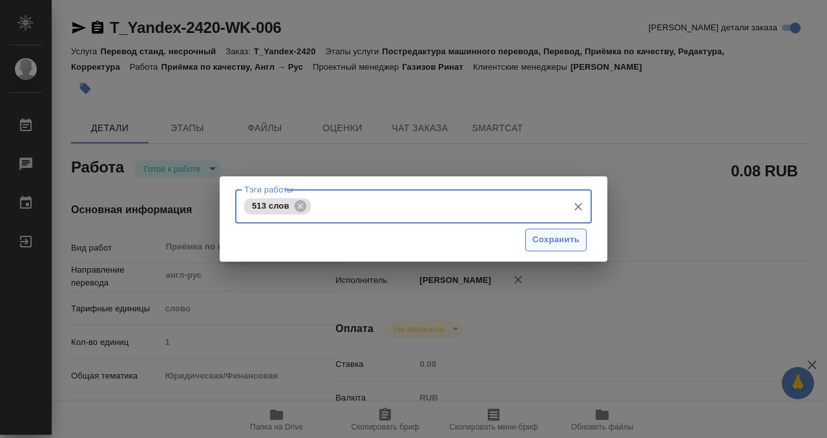
click at [562, 238] on span "Сохранить" at bounding box center [555, 239] width 47 height 15
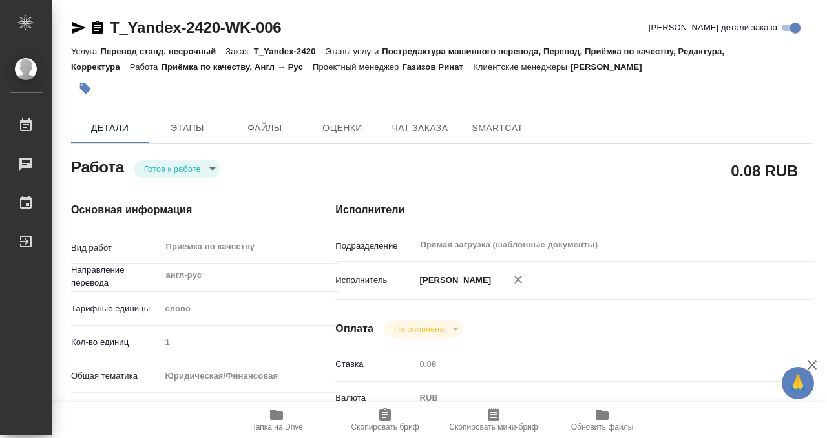
type input "readyForWork"
type textarea "Приёмка по качеству"
type textarea "x"
type input "англ-рус"
type input "5a8b1489cc6b4906c91bfd90"
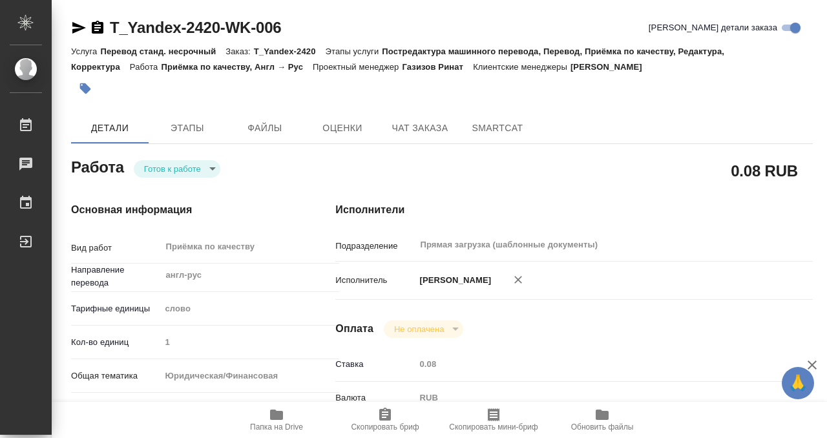
type input "1"
type input "yr-fn"
type input "5f647205b73bc97568ca66bf"
checkbox input "true"
type input "24.09.2025 09:00"
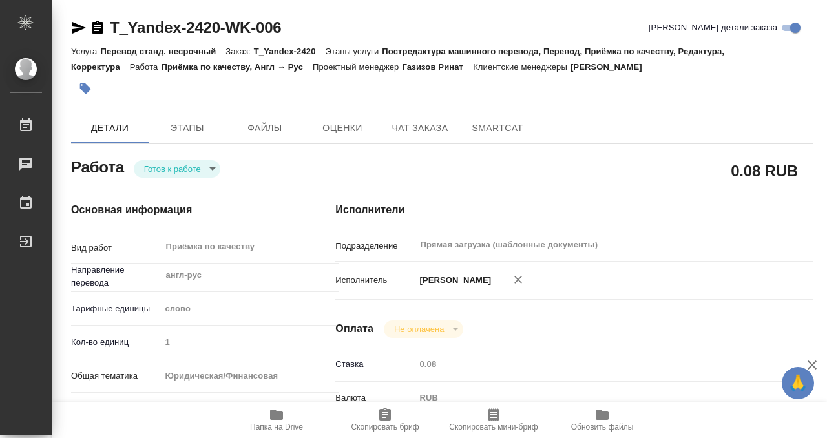
type input "24.09.2025 11:00"
type input "24.09.2025 14:00"
type input "Прямая загрузка (шаблонные документы)"
type input "notPayed"
type input "0.08"
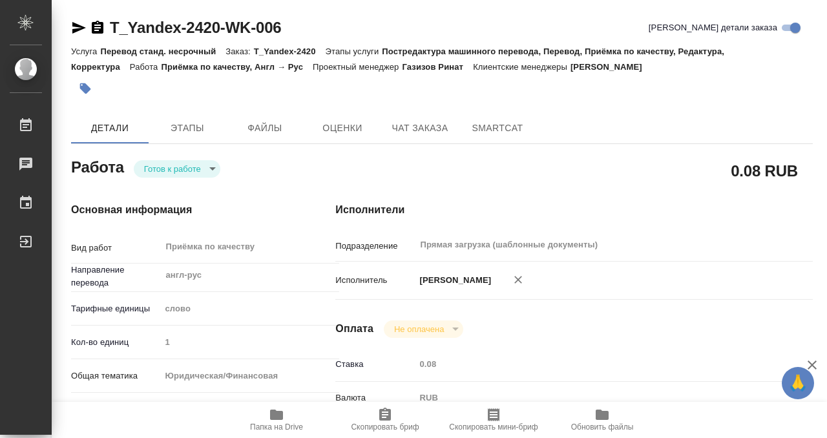
type input "RUB"
type input "[PERSON_NAME]"
type textarea "x"
type textarea "/Clients/ООО Яндекс Деньги"/Orders/T_Yandex-2420/Corrected/T_Yandex-2420-WK-006"
type textarea "x"
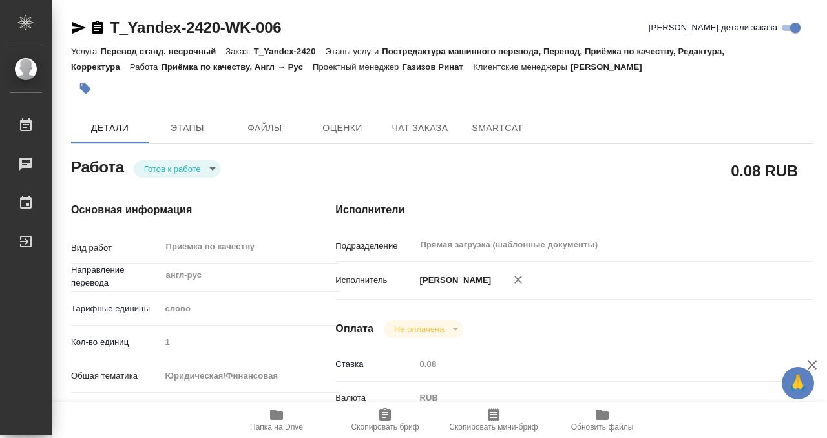
type input "T_Yandex-2420"
type input "Перевод станд. несрочный"
type input "Постредактура машинного перевода, Перевод, Приёмка по качеству, Редактура, Корр…"
type input "Шульгина Анна"
type input "Оксютович Ирина"
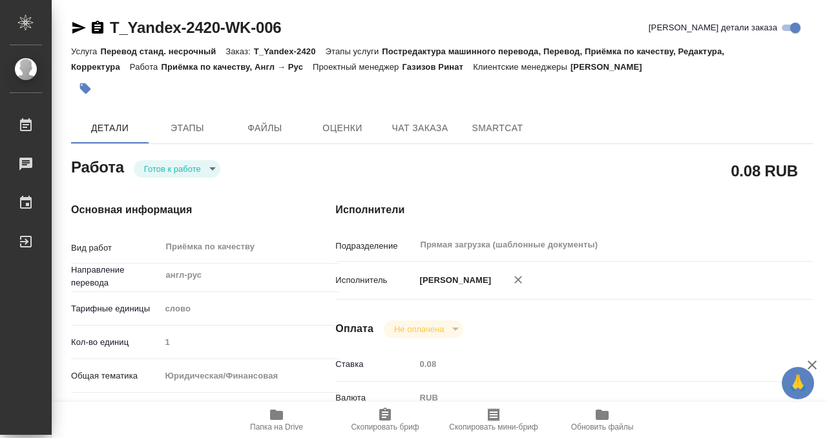
type input "/Clients/ООО Яндекс Деньги"/Orders/T_Yandex-2420"
type textarea "x"
type textarea "англ-ру заявление о восстановлении доступа (в рефе пдф-шаблон на русском) кит-р…"
type textarea "x"
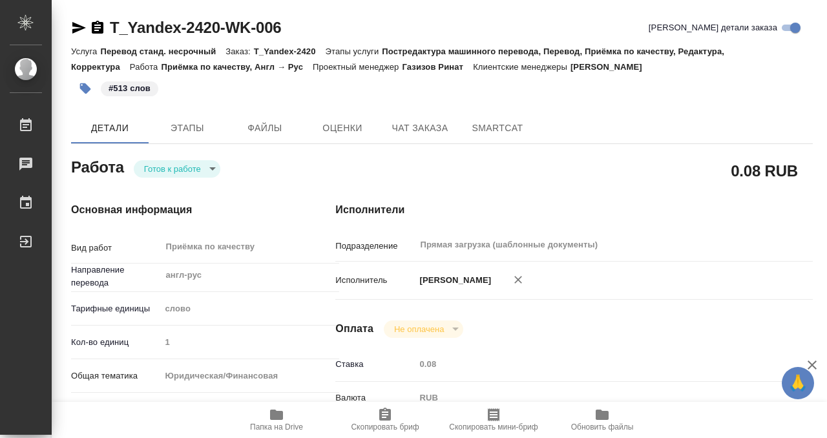
type textarea "x"
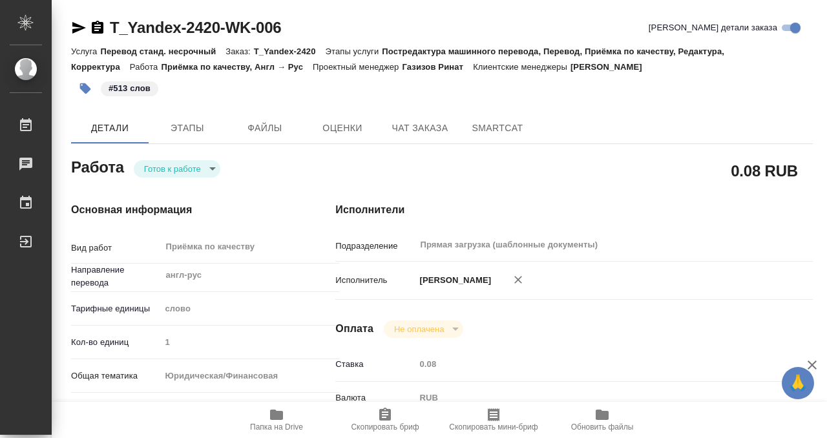
type textarea "x"
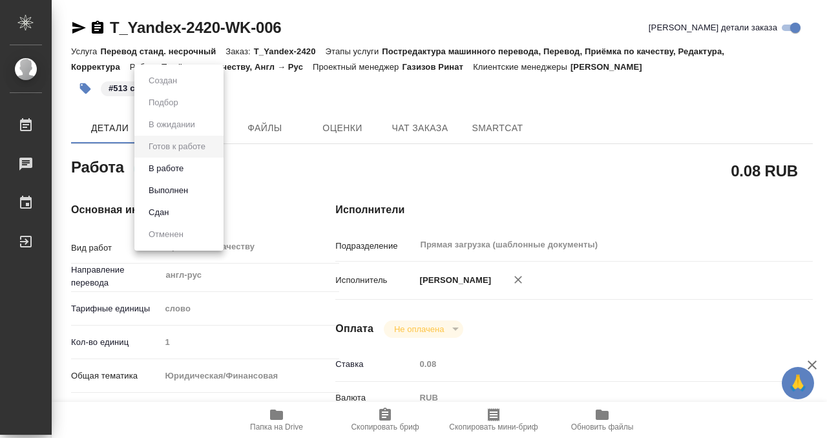
click at [194, 164] on body "🙏 .cls-1 fill:#fff; AWATERA Kobzeva Elizaveta Работы 0 Чаты График Выйти T_Yand…" at bounding box center [413, 219] width 827 height 438
click at [194, 189] on li "Выполнен" at bounding box center [178, 191] width 89 height 22
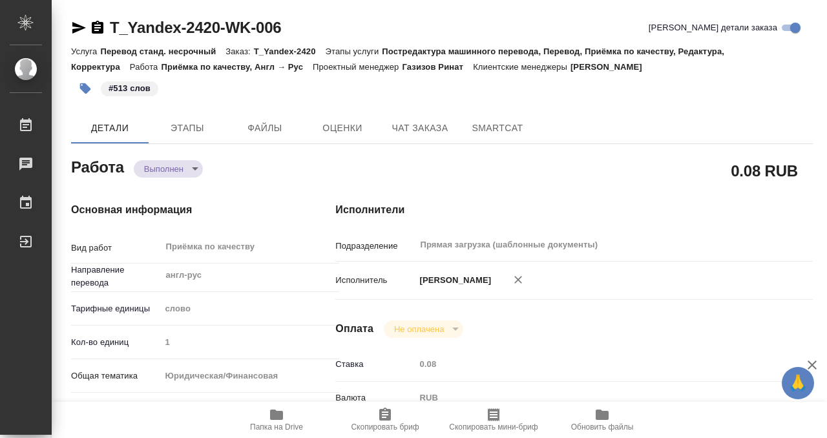
type textarea "x"
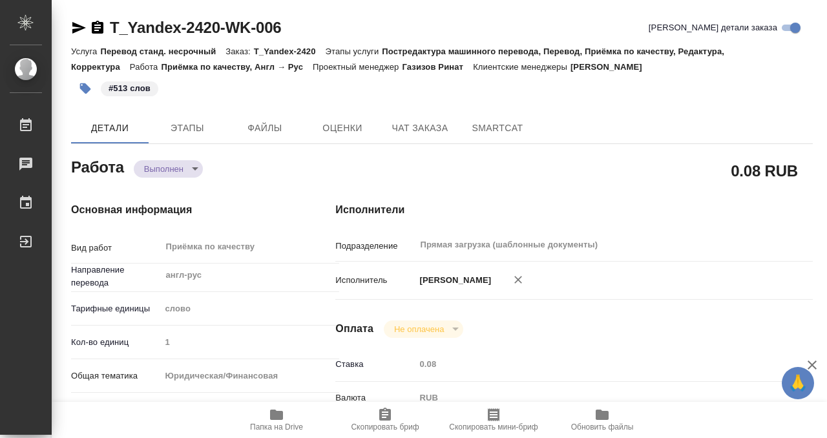
type textarea "x"
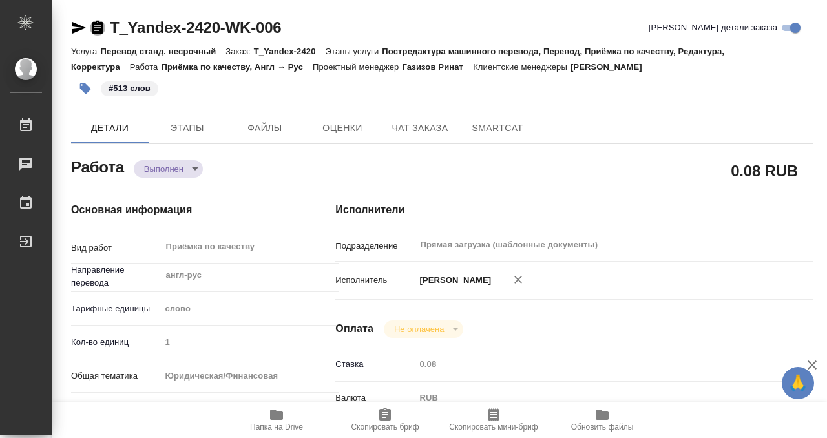
click at [99, 27] on icon "button" at bounding box center [97, 27] width 15 height 15
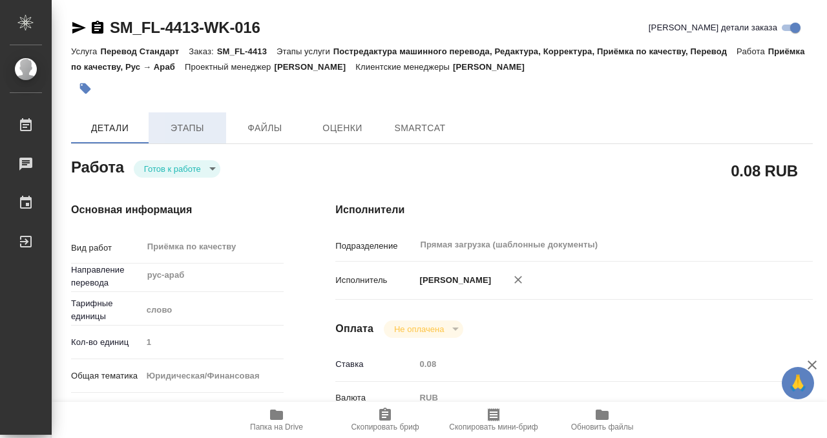
click at [189, 125] on span "Этапы" at bounding box center [187, 128] width 62 height 16
type textarea "x"
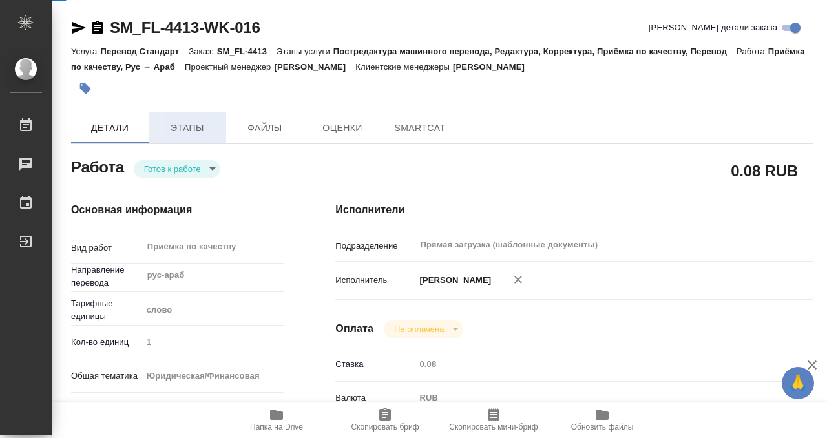
type textarea "x"
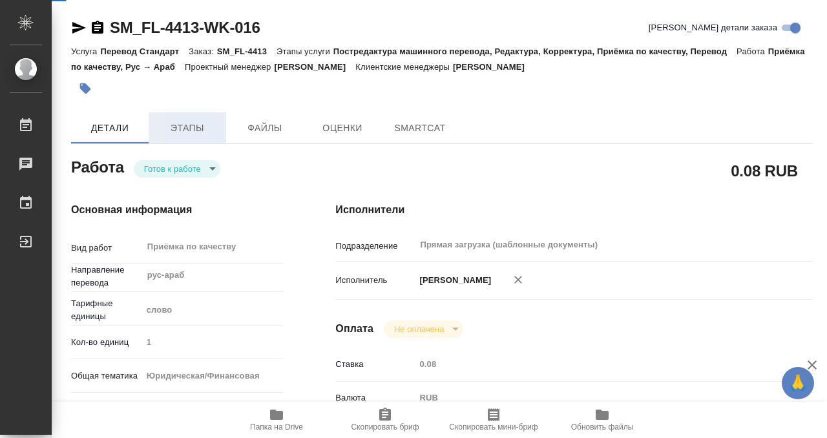
type textarea "x"
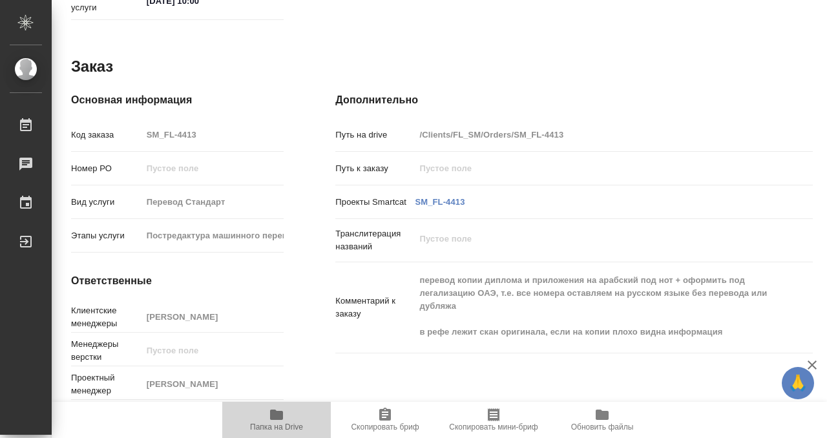
click at [280, 412] on icon "button" at bounding box center [276, 414] width 13 height 10
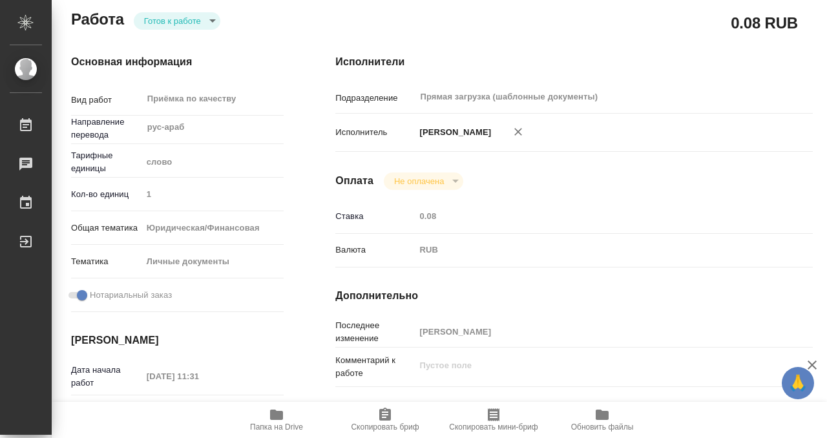
scroll to position [0, 0]
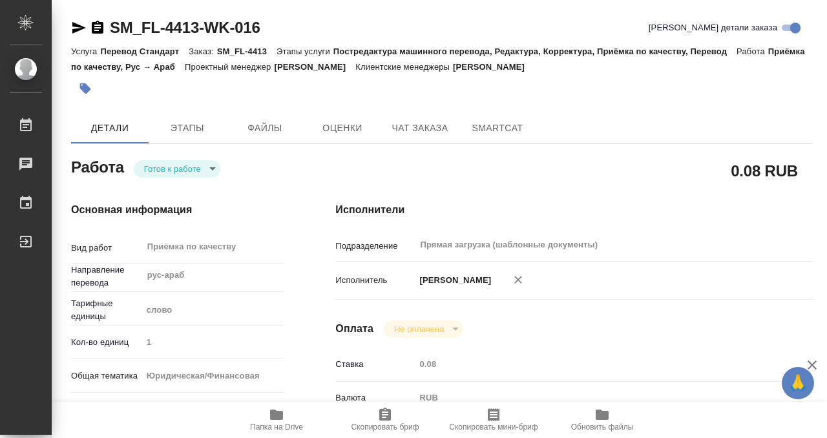
click at [78, 89] on button "button" at bounding box center [85, 88] width 28 height 28
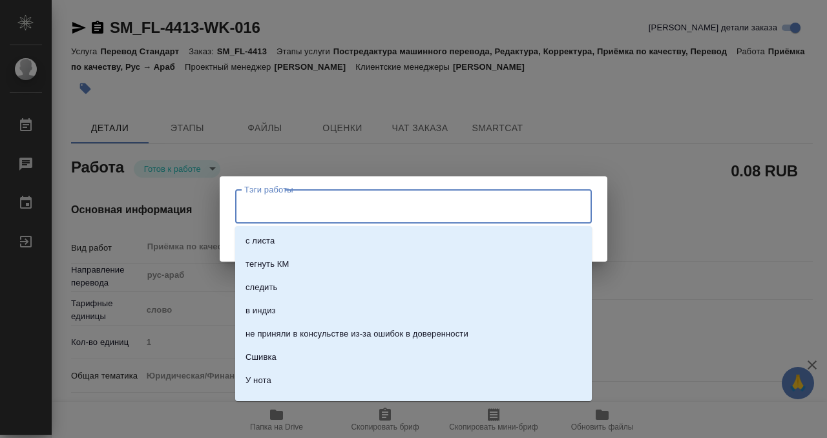
click at [364, 212] on input "Тэги работы" at bounding box center [401, 206] width 320 height 22
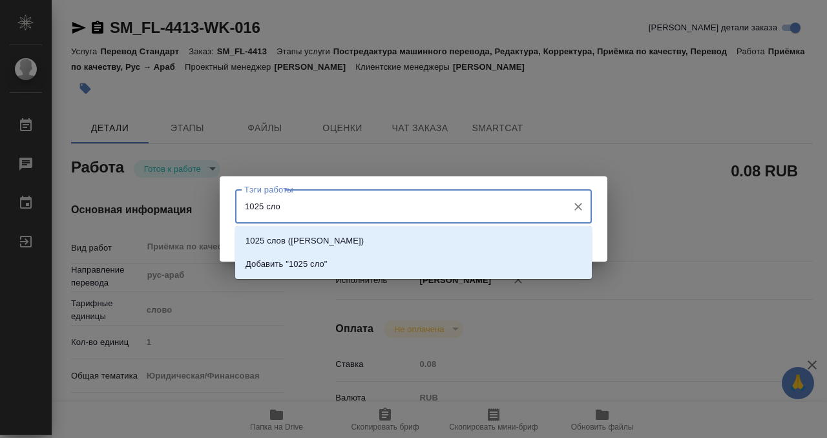
type input "1025 слов"
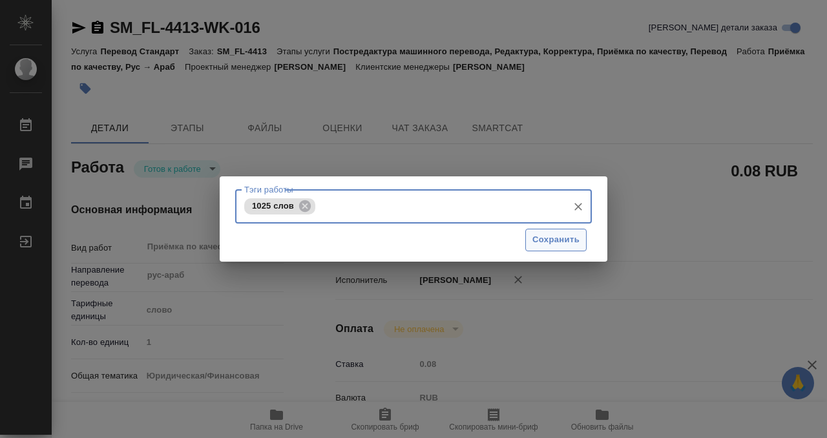
click at [580, 243] on button "Сохранить" at bounding box center [555, 240] width 61 height 23
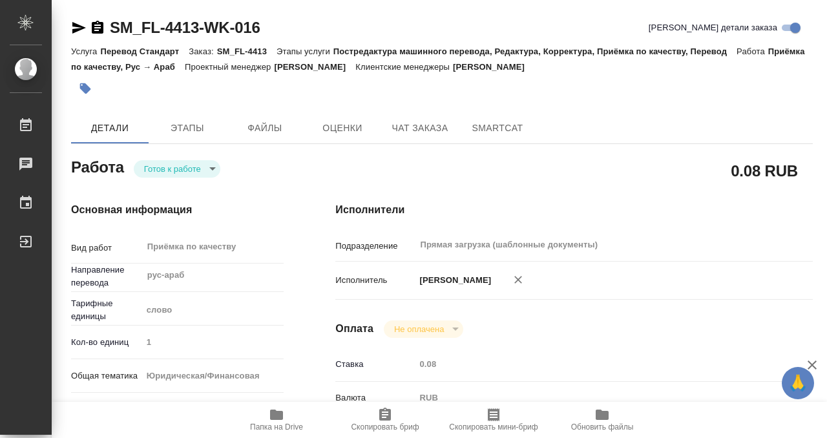
type input "readyForWork"
type input "рус-араб"
type input "5a8b1489cc6b4906c91bfd90"
type input "1"
type input "yr-fn"
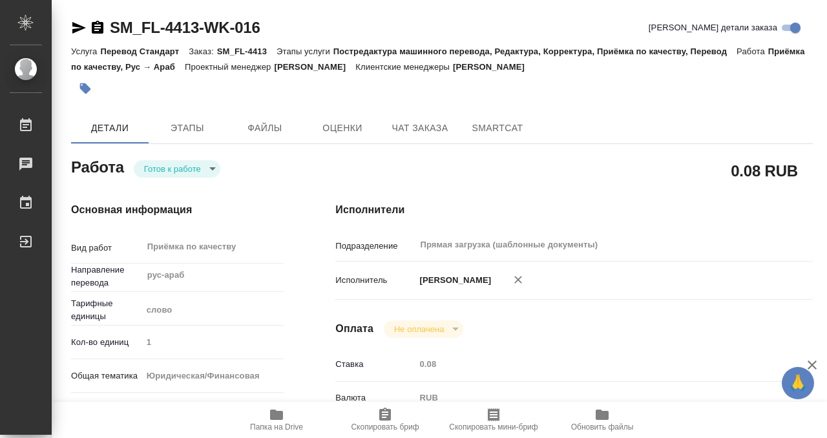
type input "5a8b8b956a9677013d343cfe"
checkbox input "true"
type input "15.09.2025 11:31"
type input "24.09.2025 10:00"
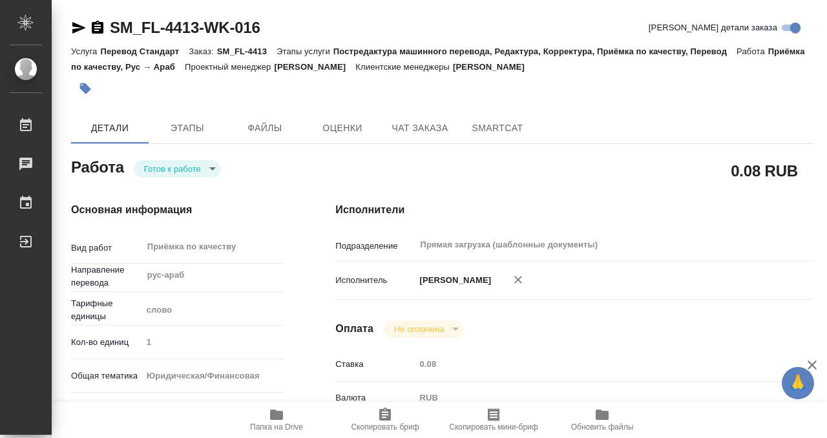
type input "Прямая загрузка (шаблонные документы)"
type input "notPayed"
type input "0.08"
type input "RUB"
type input "[PERSON_NAME]"
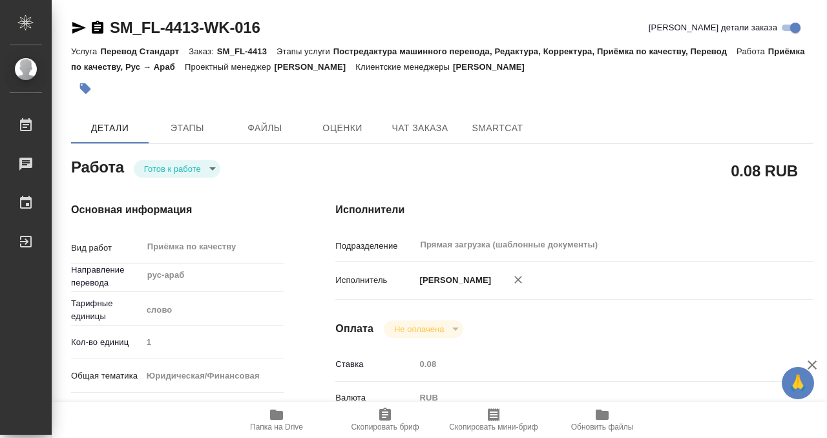
type input "SM_FL-4413"
type input "Перевод Стандарт"
type input "Постредактура машинного перевода, Редактура, Корректура, Приёмка по качеству, П…"
type input "Козлова Мария"
type input "/Clients/FL_SM/Orders/SM_FL-4413"
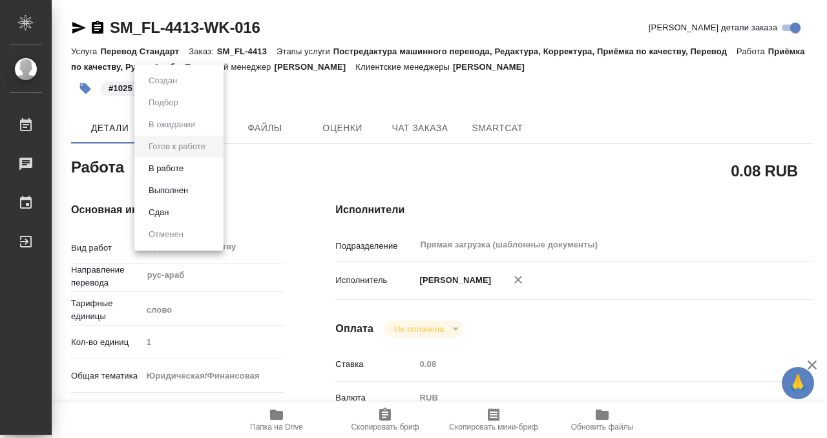
click at [165, 166] on body "🙏 .cls-1 fill:#fff; AWATERA Kobzeva Elizaveta Работы 0 Чаты График Выйти SM_FL-…" at bounding box center [413, 219] width 827 height 438
click at [172, 194] on button "Выполнен" at bounding box center [168, 190] width 47 height 14
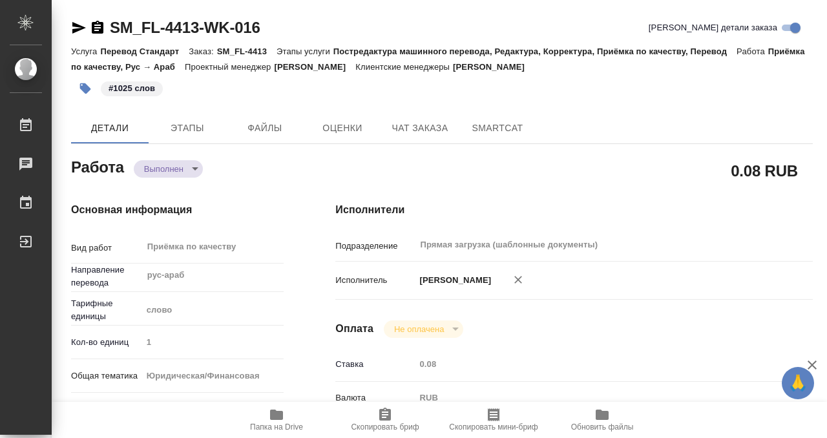
type textarea "x"
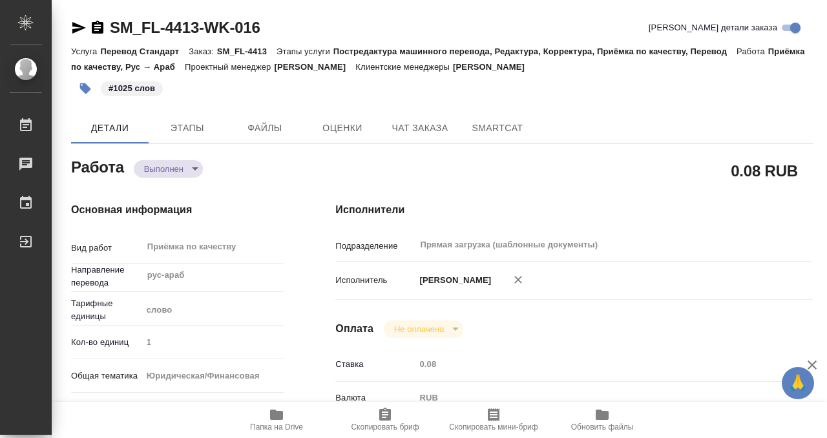
type textarea "x"
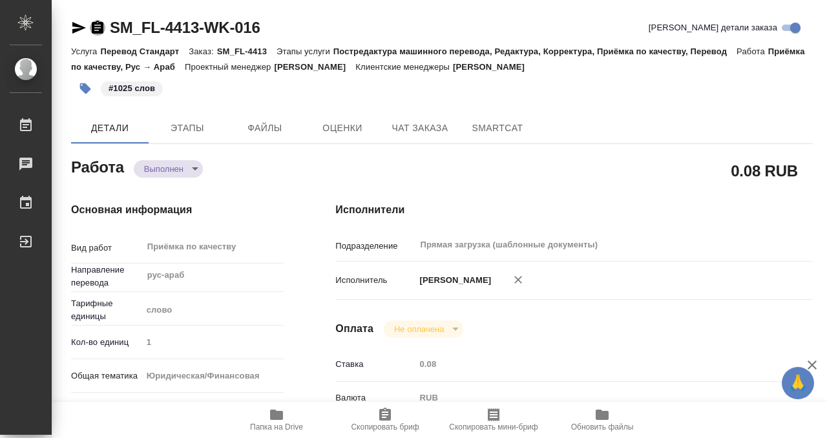
click at [96, 27] on icon "button" at bounding box center [97, 27] width 15 height 15
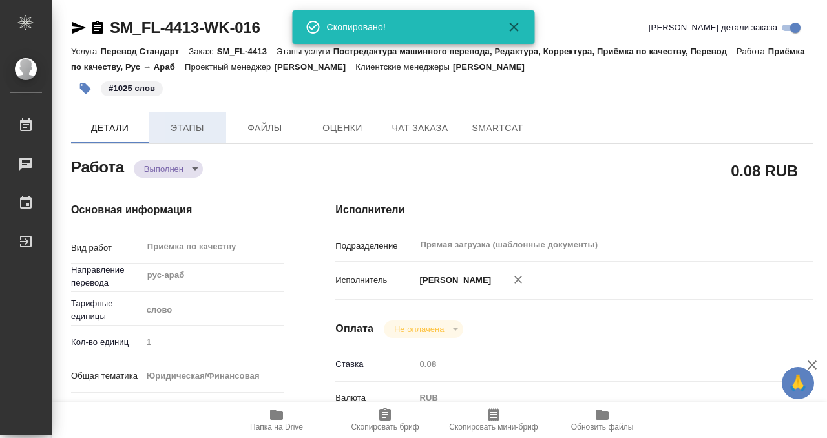
click at [189, 130] on span "Этапы" at bounding box center [187, 128] width 62 height 16
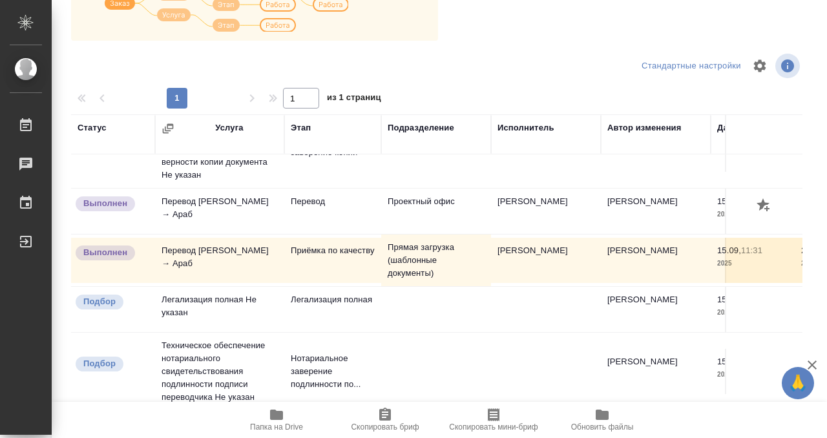
scroll to position [50, 0]
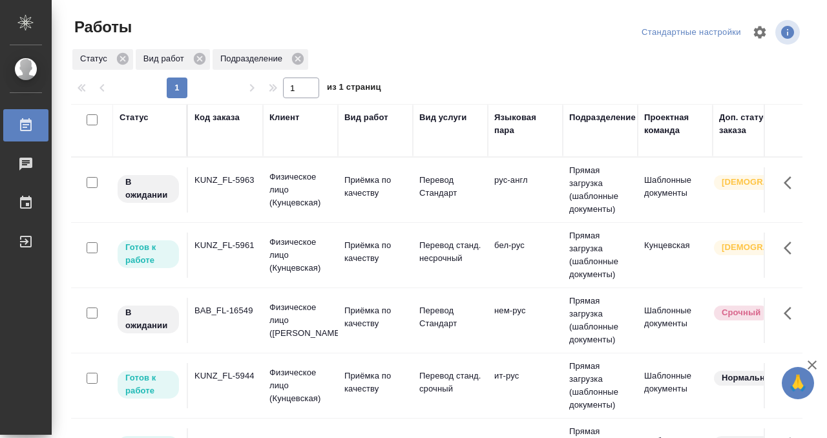
click at [238, 188] on td "KUNZ_FL-5963" at bounding box center [225, 189] width 75 height 45
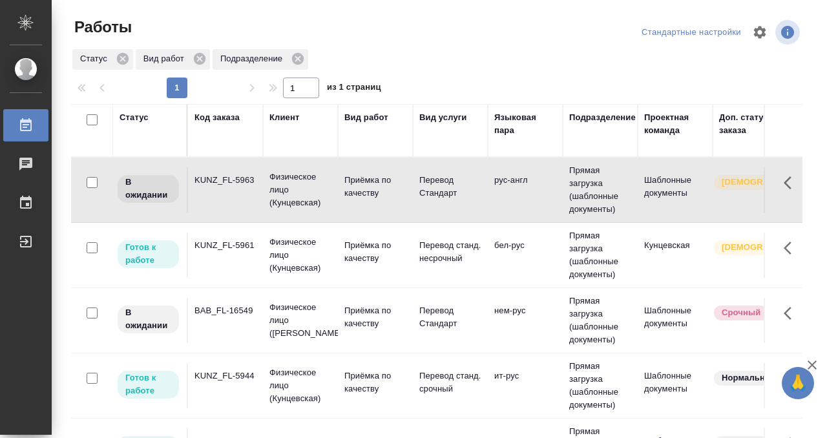
click at [238, 188] on td "KUNZ_FL-5963" at bounding box center [225, 189] width 75 height 45
click at [271, 250] on p "Физическое лицо (Кунцевская)" at bounding box center [300, 255] width 62 height 39
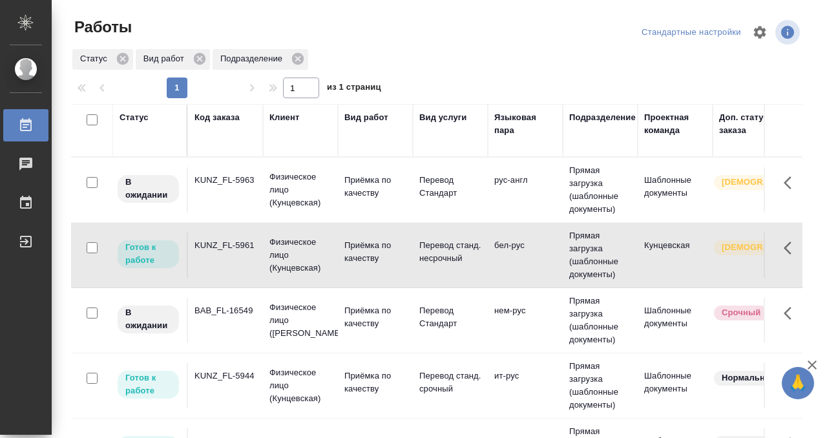
click at [271, 250] on p "Физическое лицо (Кунцевская)" at bounding box center [300, 255] width 62 height 39
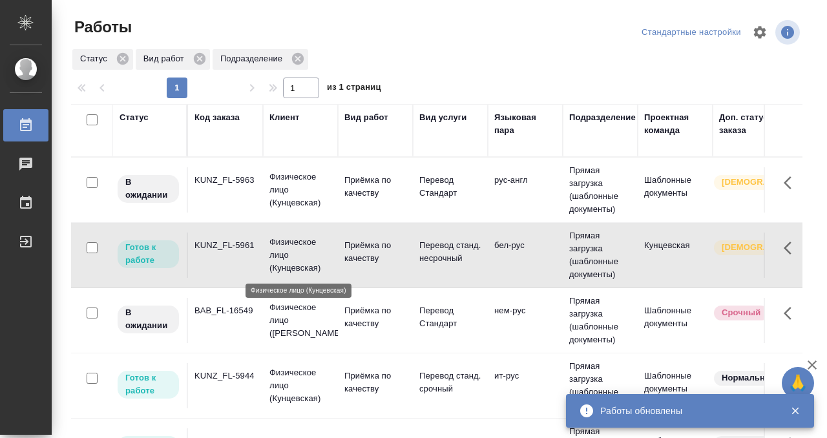
click at [271, 250] on p "Физическое лицо (Кунцевская)" at bounding box center [300, 255] width 62 height 39
click at [238, 324] on td "BAB_FL-16549" at bounding box center [225, 320] width 75 height 45
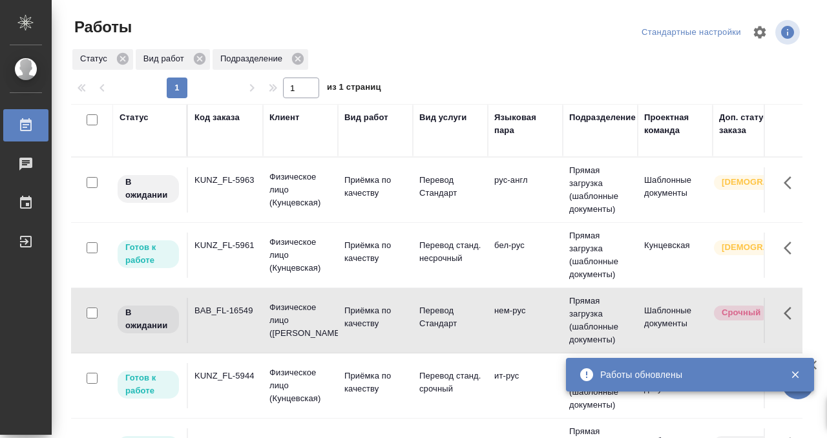
click at [238, 324] on td "BAB_FL-16549" at bounding box center [225, 320] width 75 height 45
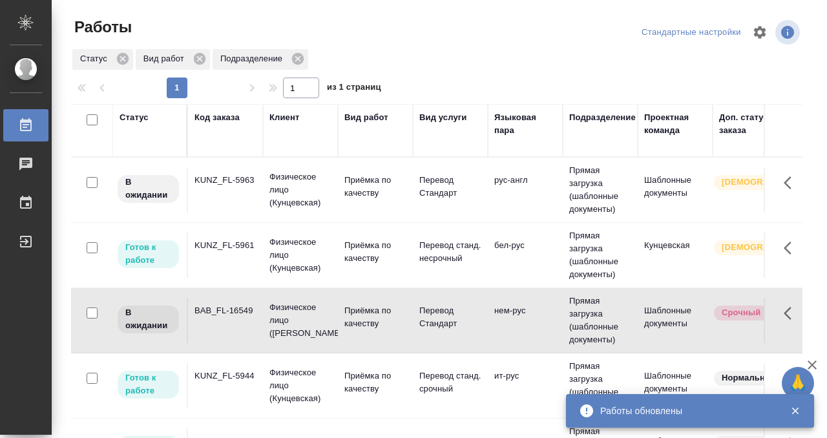
click at [238, 324] on td "BAB_FL-16549" at bounding box center [225, 320] width 75 height 45
click at [234, 393] on td "KUNZ_FL-5944" at bounding box center [225, 385] width 75 height 45
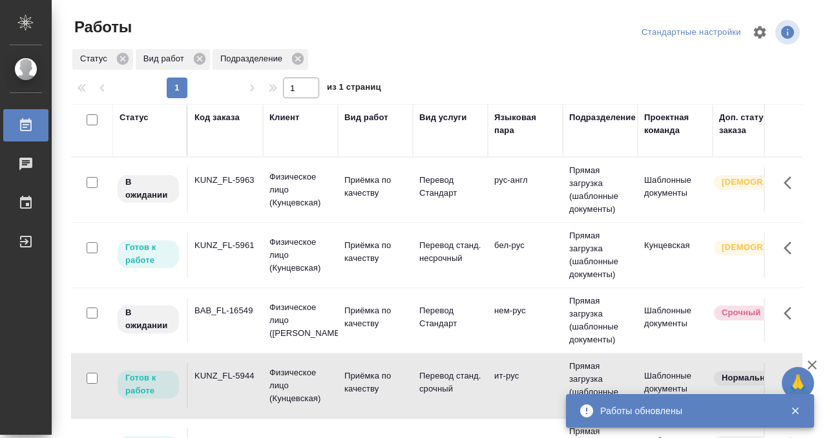
click at [234, 393] on td "KUNZ_FL-5944" at bounding box center [225, 385] width 75 height 45
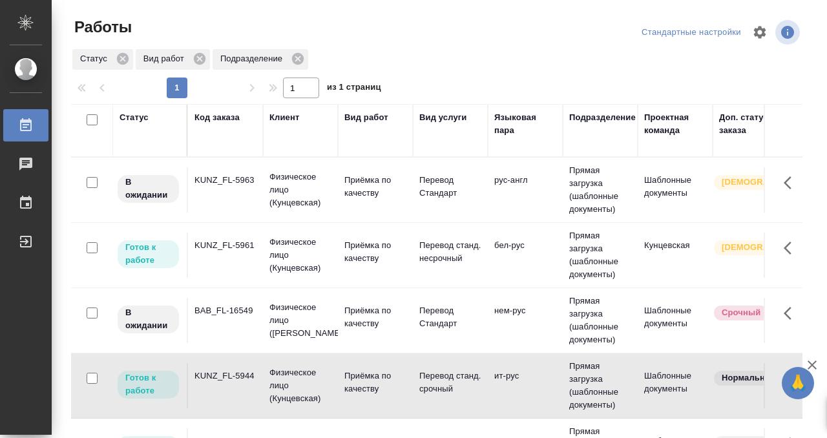
click at [234, 393] on td "KUNZ_FL-5944" at bounding box center [225, 385] width 75 height 45
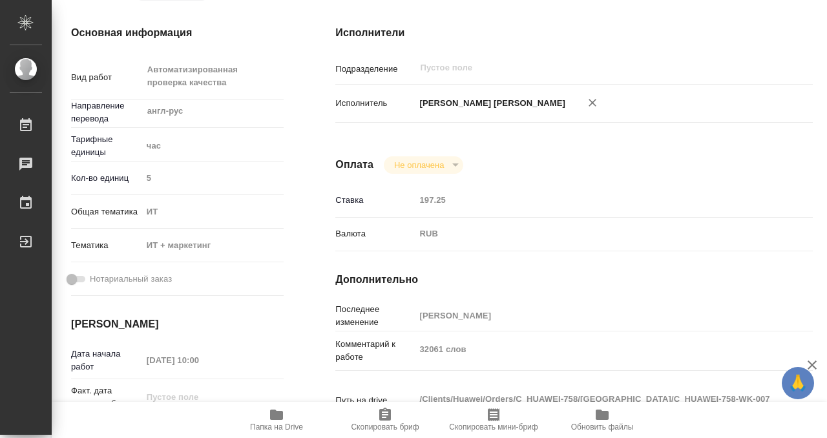
scroll to position [260, 0]
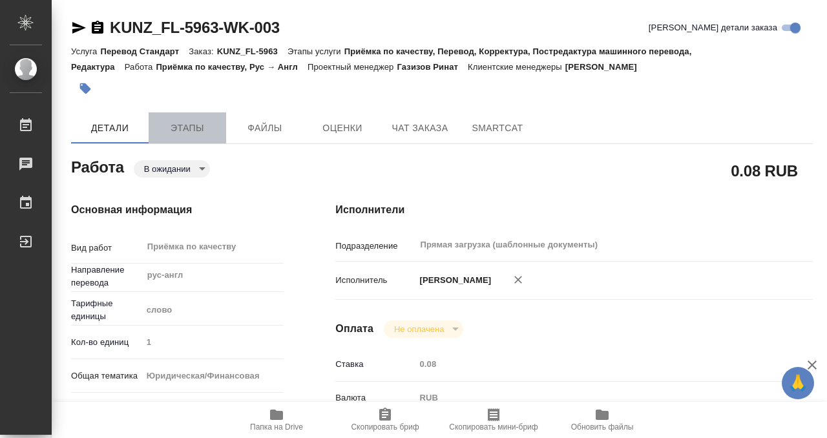
click at [189, 136] on button "Этапы" at bounding box center [187, 127] width 77 height 31
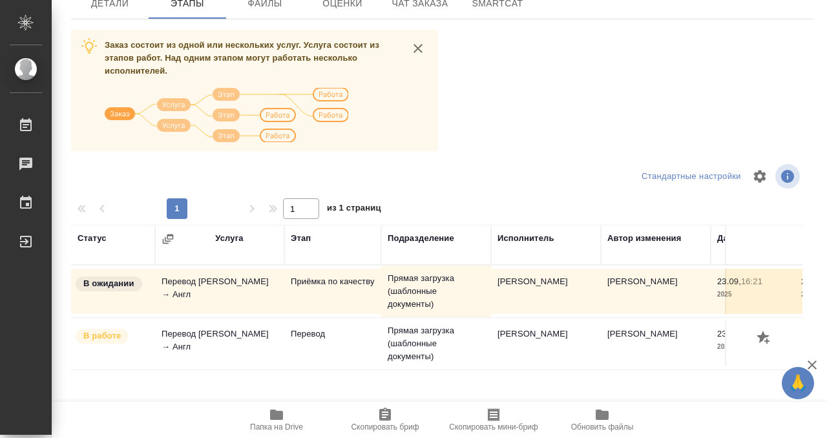
scroll to position [235, 0]
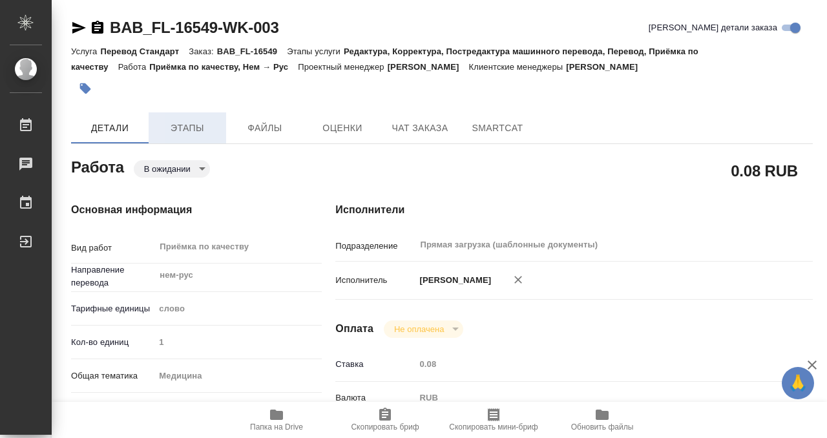
click at [188, 133] on span "Этапы" at bounding box center [187, 128] width 62 height 16
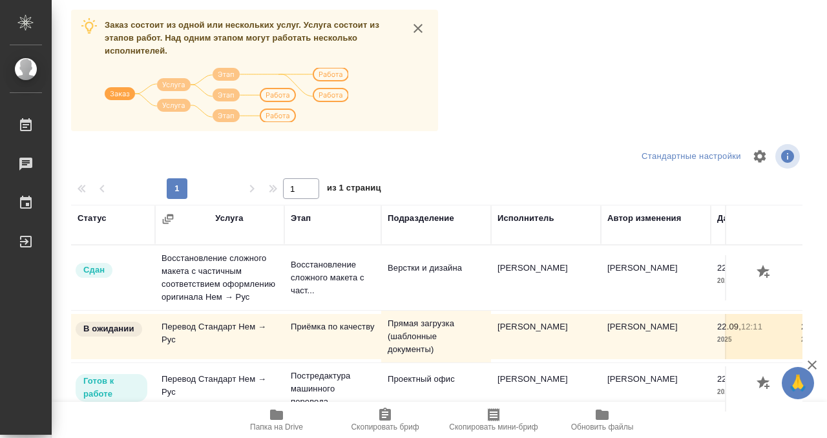
scroll to position [235, 0]
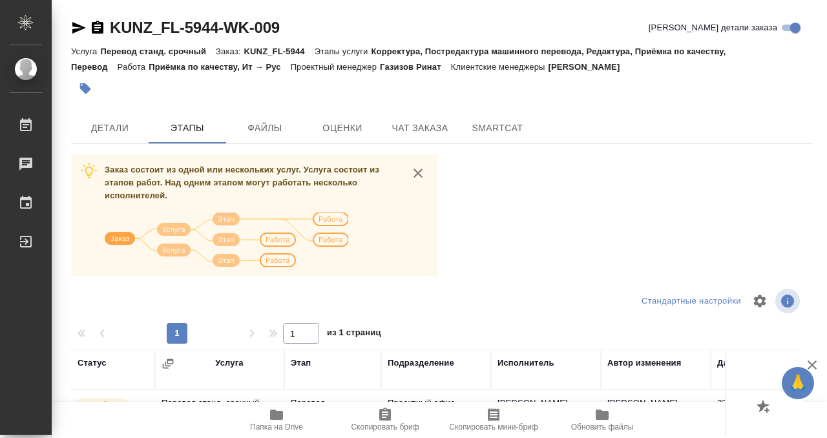
scroll to position [235, 0]
